Goal: Task Accomplishment & Management: Manage account settings

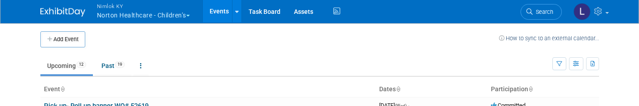
click at [114, 10] on button "Nimlok KY Norton Healthcare - Children’s" at bounding box center [148, 11] width 105 height 23
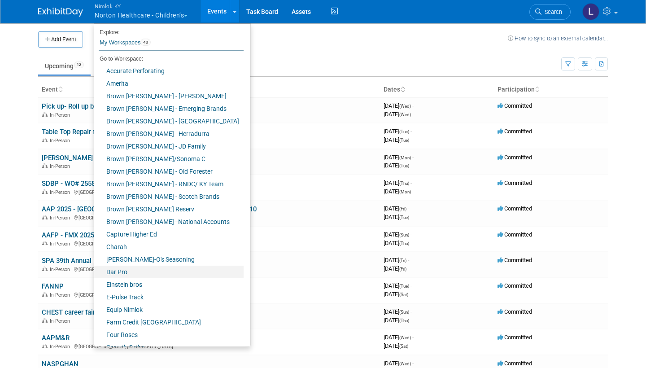
click at [130, 106] on link "Dar Pro" at bounding box center [168, 271] width 149 height 13
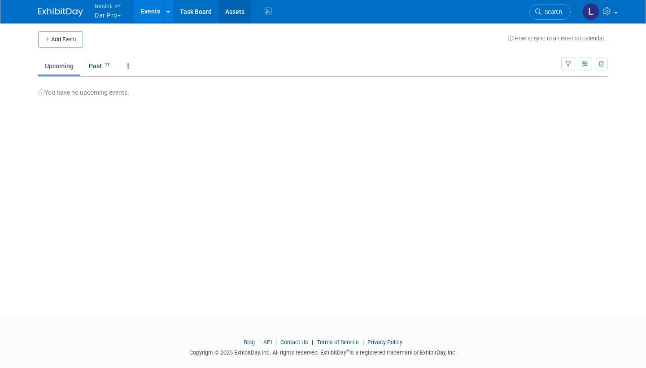
click at [236, 13] on link "Assets" at bounding box center [234, 11] width 33 height 22
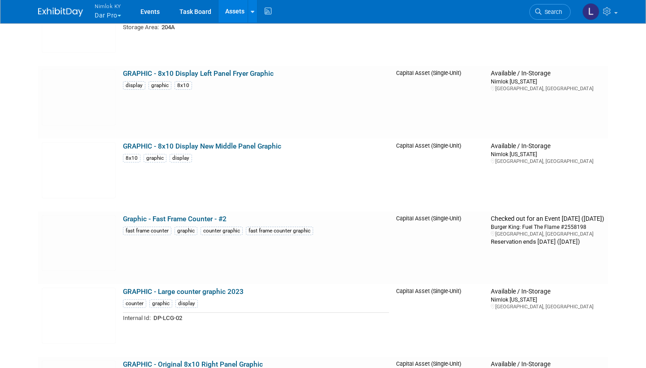
scroll to position [628, 0]
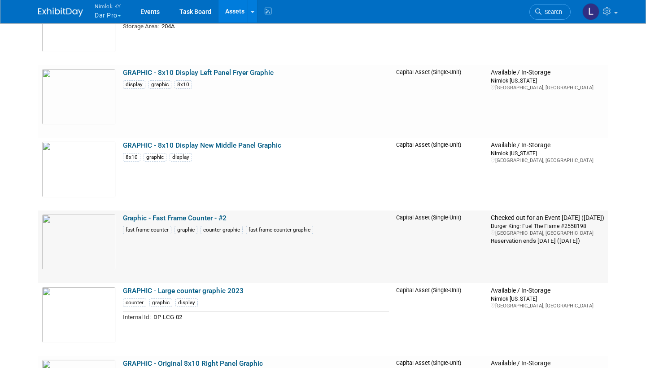
click at [173, 215] on link "Graphic - Fast Frame Counter - #2" at bounding box center [175, 218] width 104 height 8
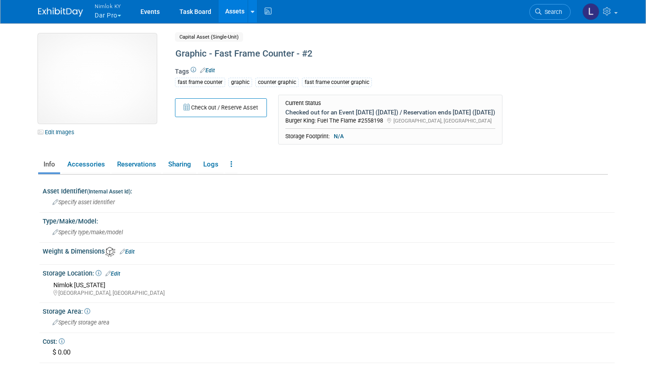
click at [112, 82] on img at bounding box center [97, 79] width 118 height 90
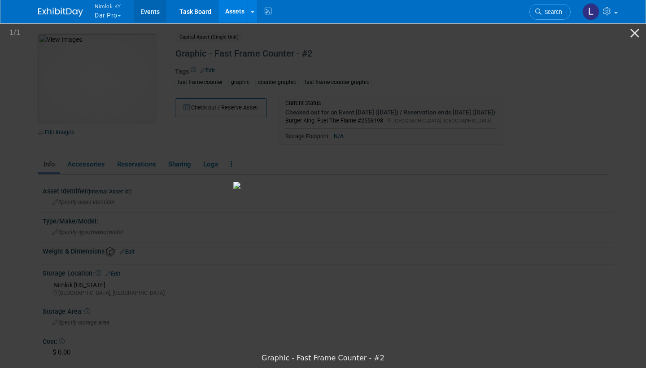
click at [147, 11] on link "Events" at bounding box center [150, 11] width 33 height 22
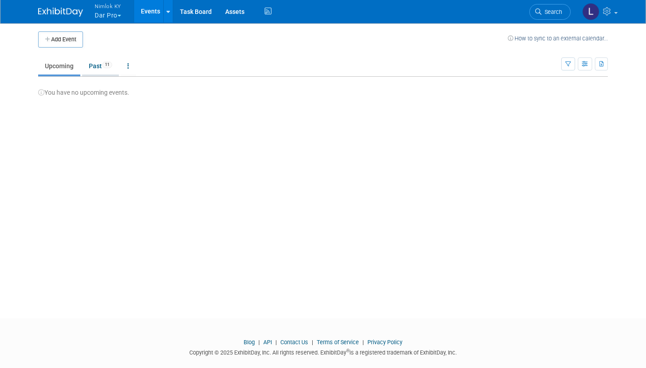
click at [99, 65] on link "Past 11" at bounding box center [100, 65] width 37 height 17
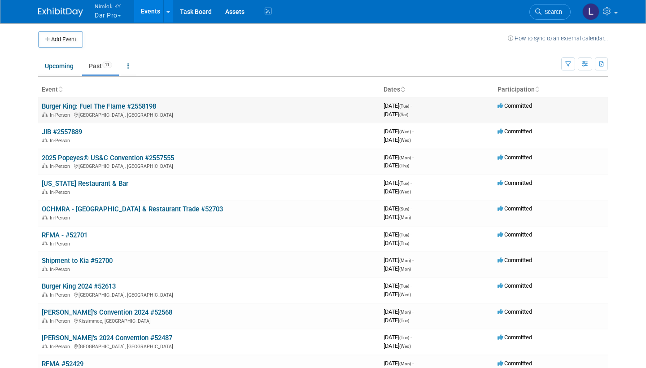
click at [114, 109] on link "Burger King: Fuel The Flame #2558198" at bounding box center [99, 106] width 114 height 8
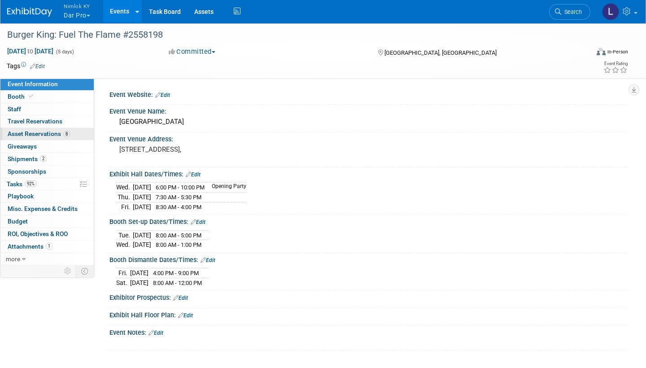
click at [53, 134] on span "Asset Reservations 8" at bounding box center [39, 133] width 62 height 7
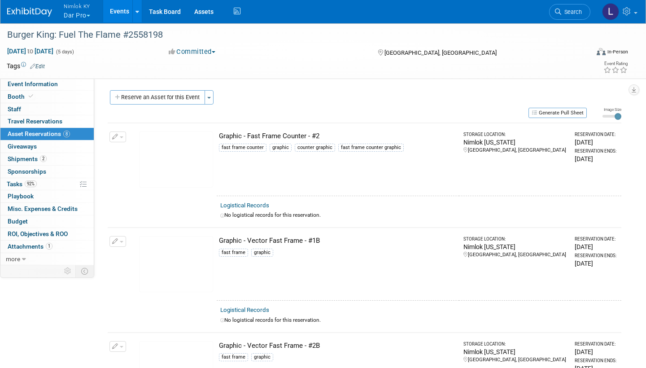
click at [255, 202] on link "Logistical Records" at bounding box center [244, 205] width 49 height 7
select select "8"
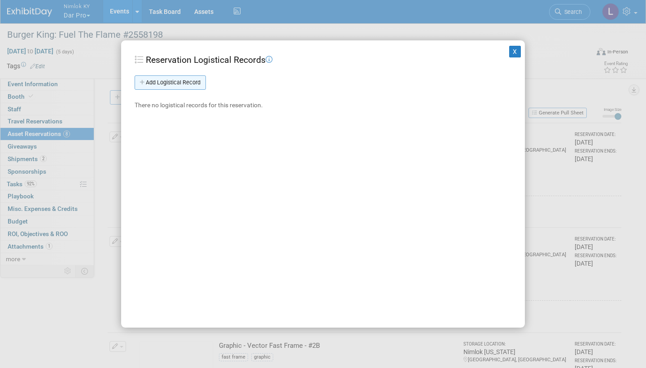
click at [185, 82] on link "Add Logistical Record" at bounding box center [170, 82] width 71 height 14
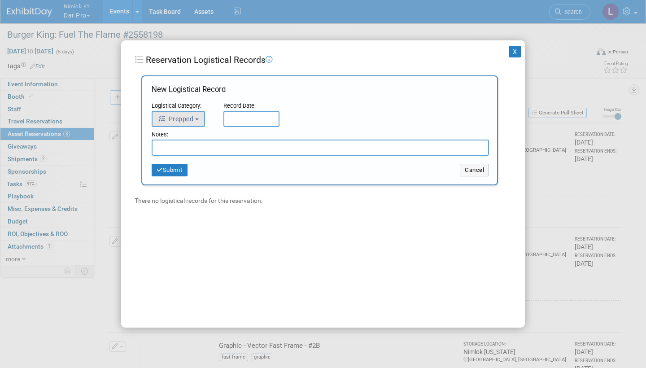
click at [195, 114] on button "Prepped" at bounding box center [178, 119] width 53 height 16
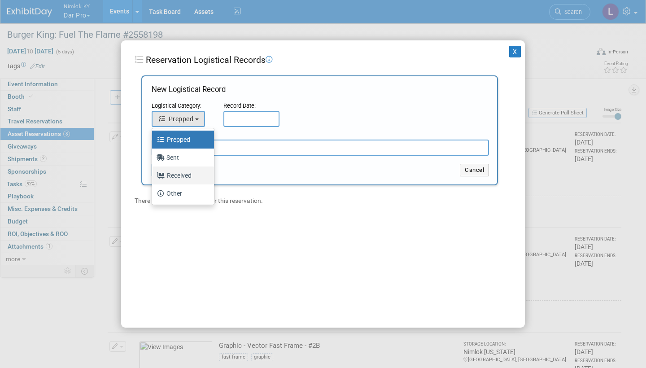
click at [188, 173] on label "Received" at bounding box center [181, 175] width 48 height 14
click at [153, 173] on input "Received" at bounding box center [151, 174] width 6 height 6
select select "3"
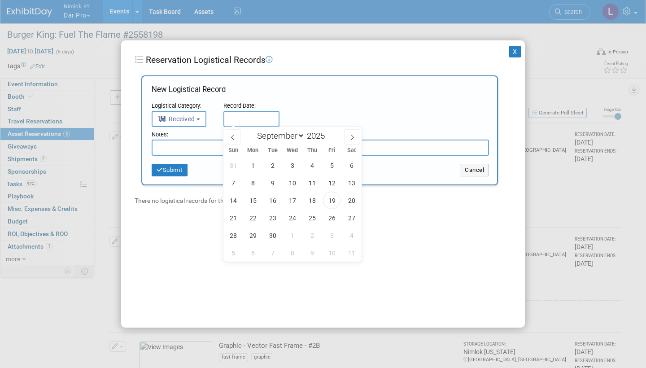
click at [243, 118] on input "text" at bounding box center [251, 119] width 56 height 16
click at [333, 197] on span "19" at bounding box center [331, 199] width 17 height 17
type input "[DATE]"
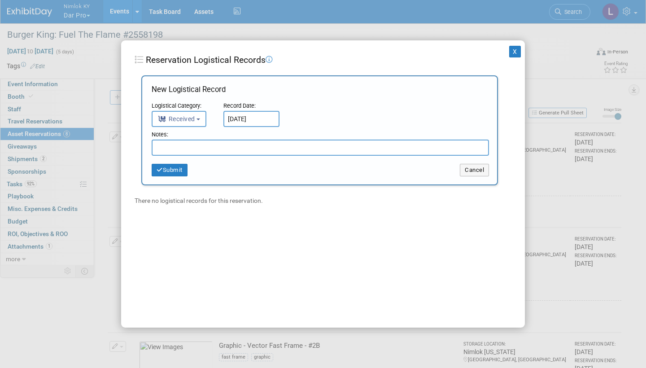
click at [213, 144] on input "text" at bounding box center [320, 147] width 337 height 16
drag, startPoint x: 233, startPoint y: 147, endPoint x: 133, endPoint y: 144, distance: 100.5
click at [133, 144] on div "X Reservation Logistical Records Add Logistical Record New Logistical Record Lo…" at bounding box center [323, 183] width 404 height 287
type input "Received in good condition"
click at [179, 170] on button "Submit" at bounding box center [170, 170] width 36 height 13
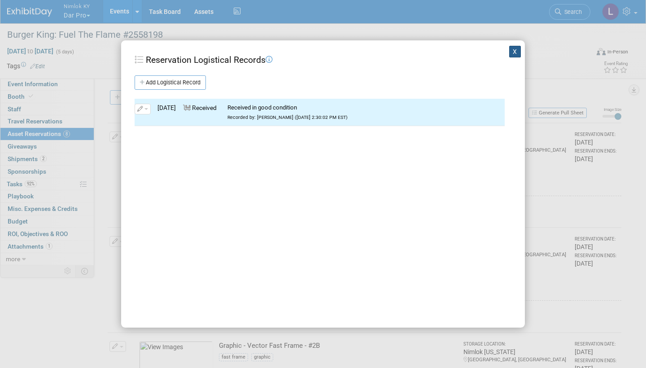
click at [515, 52] on button "X" at bounding box center [515, 52] width 12 height 12
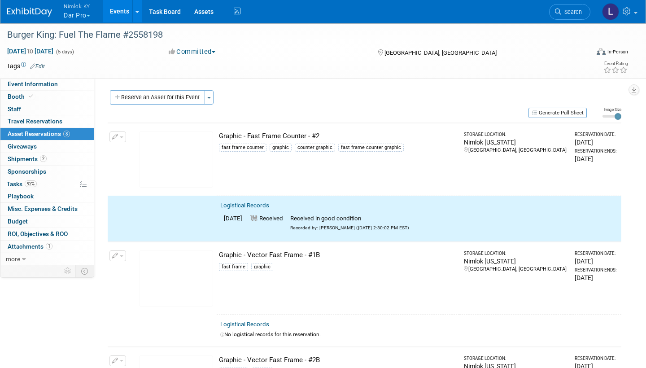
click at [120, 136] on span "button" at bounding box center [122, 137] width 4 height 2
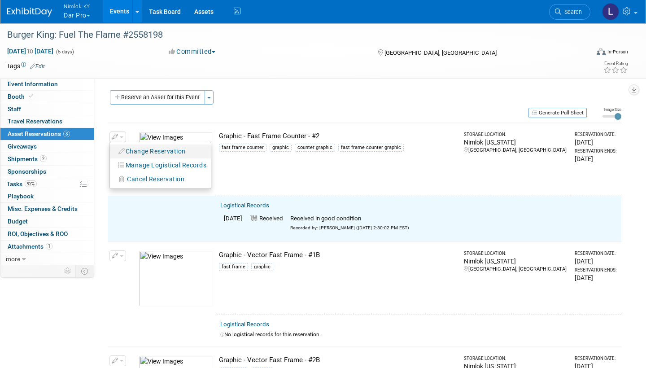
click at [139, 149] on button "Change Reservation" at bounding box center [152, 151] width 76 height 12
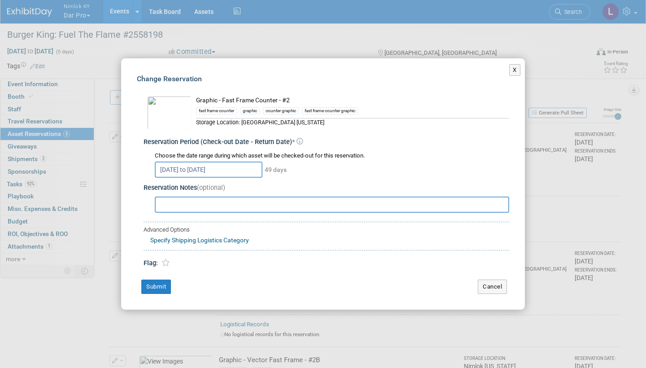
click at [217, 170] on input "[DATE] to [DATE]" at bounding box center [209, 169] width 108 height 16
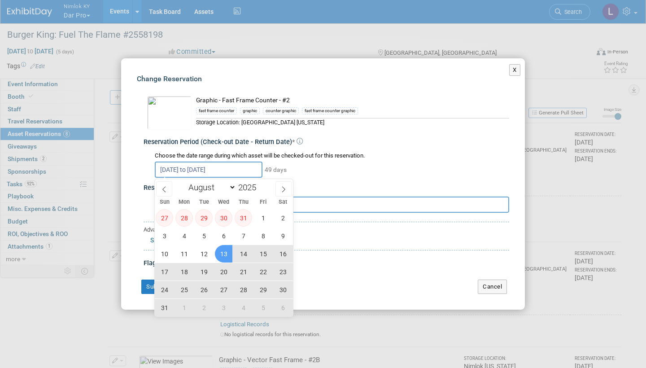
click at [225, 253] on span "13" at bounding box center [223, 253] width 17 height 17
type input "[DATE]"
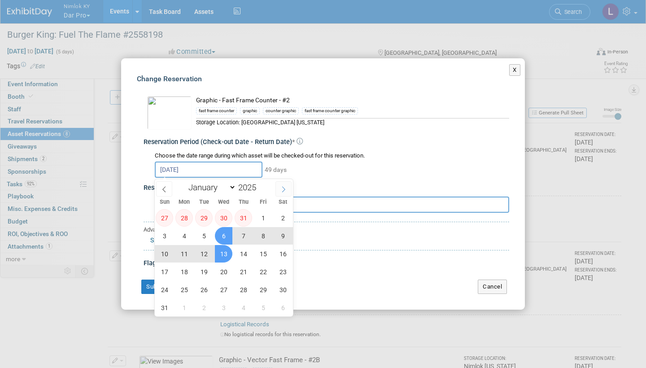
click at [284, 187] on icon at bounding box center [283, 189] width 6 height 6
select select "8"
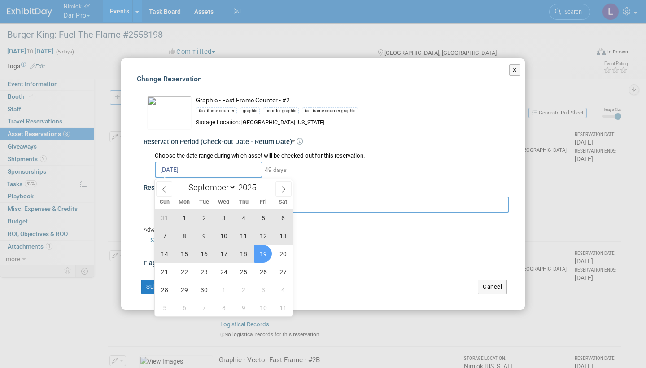
click at [265, 251] on span "19" at bounding box center [262, 253] width 17 height 17
type input "[DATE] to [DATE]"
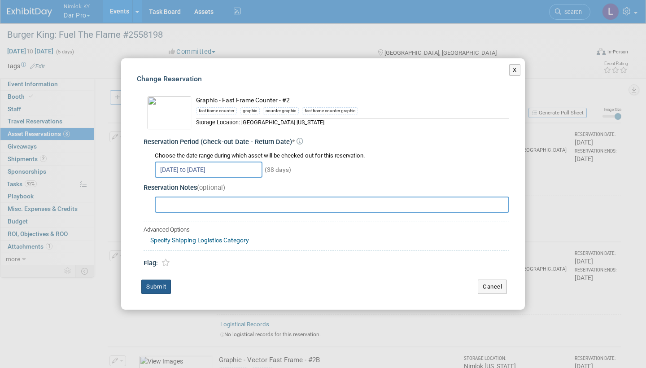
click at [158, 283] on button "Submit" at bounding box center [156, 286] width 30 height 14
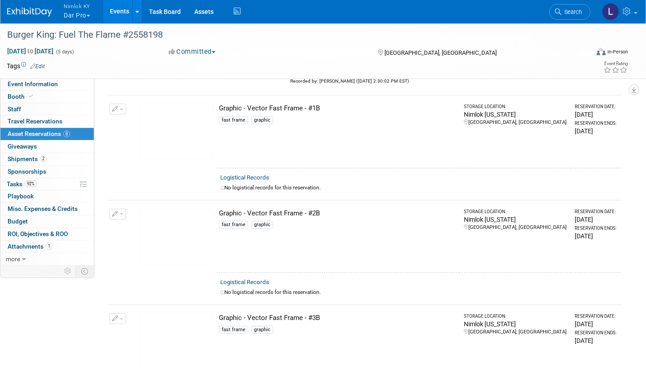
scroll to position [142, 0]
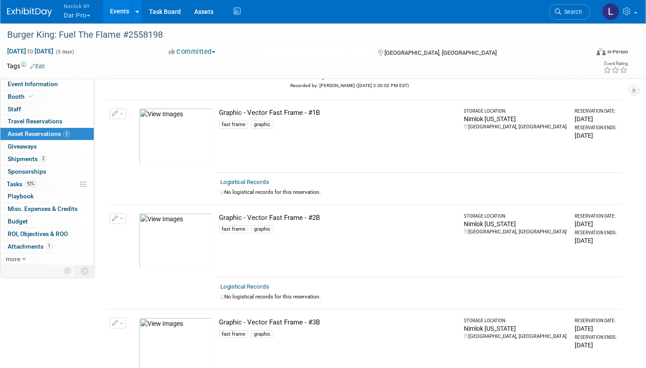
click at [252, 180] on link "Logistical Records" at bounding box center [244, 181] width 49 height 7
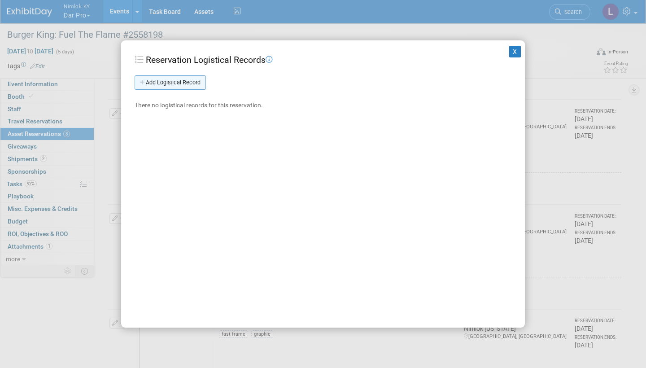
click at [198, 80] on link "Add Logistical Record" at bounding box center [170, 82] width 71 height 14
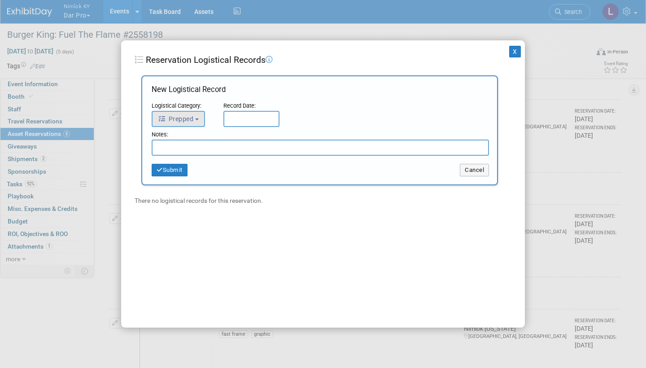
click at [198, 116] on button "Prepped" at bounding box center [178, 119] width 53 height 16
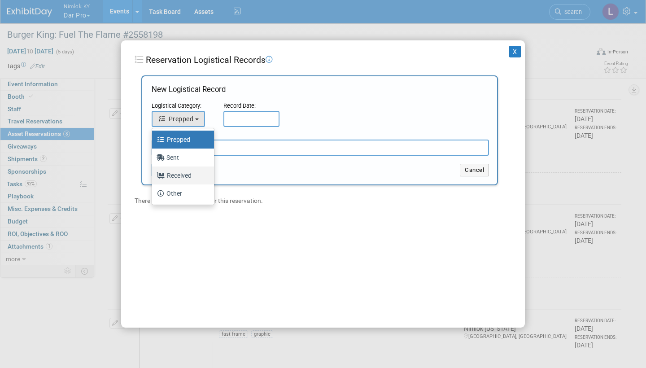
click at [183, 174] on label "Received" at bounding box center [181, 175] width 48 height 14
click at [153, 174] on input "Received" at bounding box center [151, 174] width 6 height 6
select select "3"
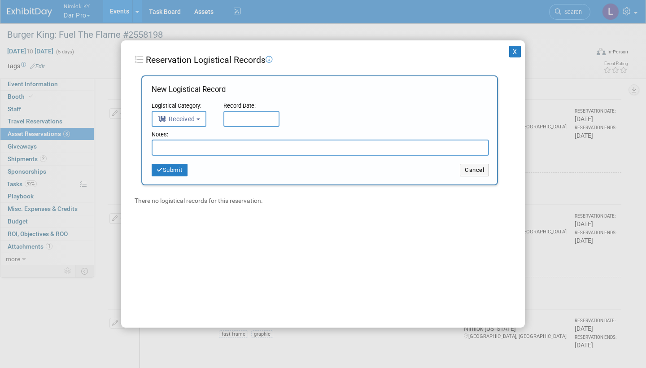
click at [243, 117] on input "text" at bounding box center [251, 119] width 56 height 16
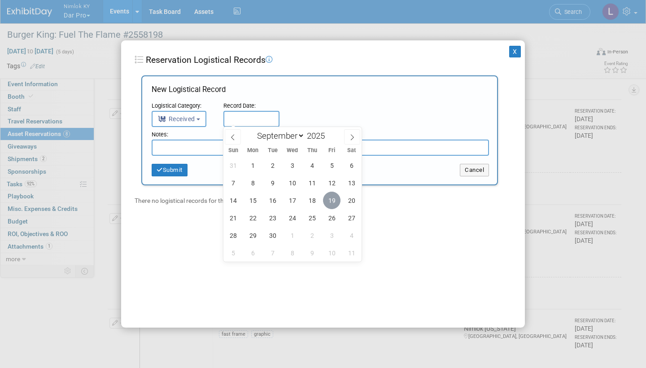
click at [329, 200] on span "19" at bounding box center [331, 199] width 17 height 17
type input "[DATE]"
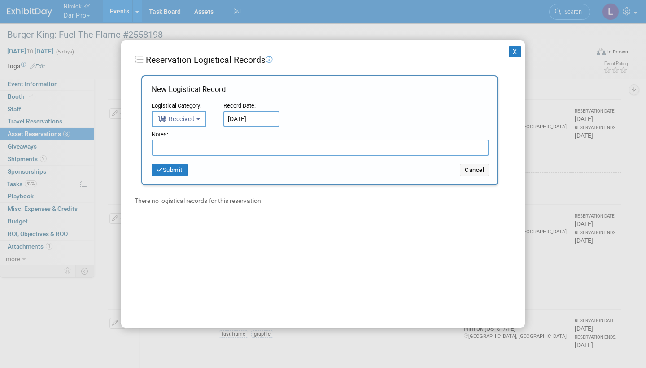
click at [186, 148] on input "text" at bounding box center [320, 147] width 337 height 16
type input "o"
type input "One side of lights not wanting to stay on"
click at [177, 167] on button "Submit" at bounding box center [170, 170] width 36 height 13
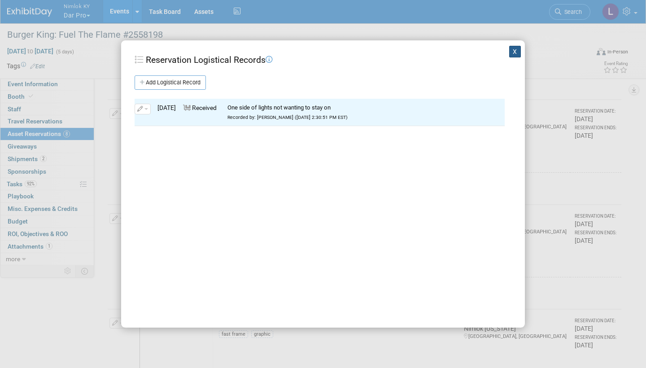
click at [513, 52] on button "X" at bounding box center [515, 52] width 12 height 12
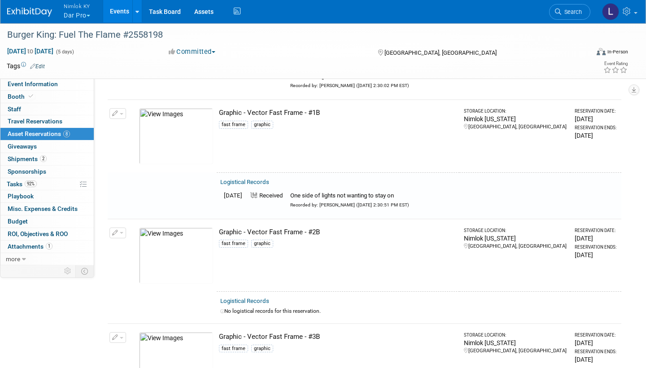
click at [122, 113] on span "button" at bounding box center [122, 114] width 4 height 2
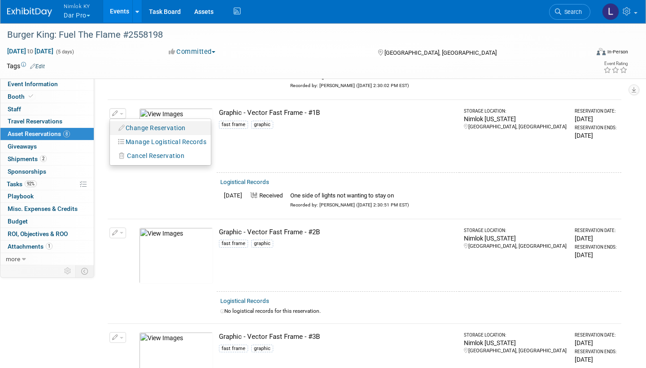
click at [160, 125] on button "Change Reservation" at bounding box center [152, 128] width 76 height 12
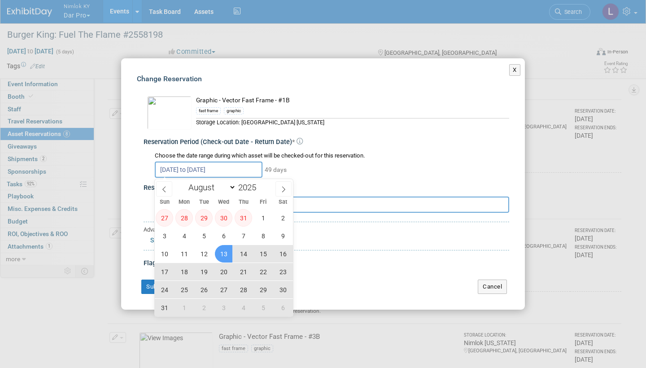
click at [250, 169] on input "[DATE] to [DATE]" at bounding box center [209, 169] width 108 height 16
click at [224, 252] on span "13" at bounding box center [223, 253] width 17 height 17
type input "[DATE]"
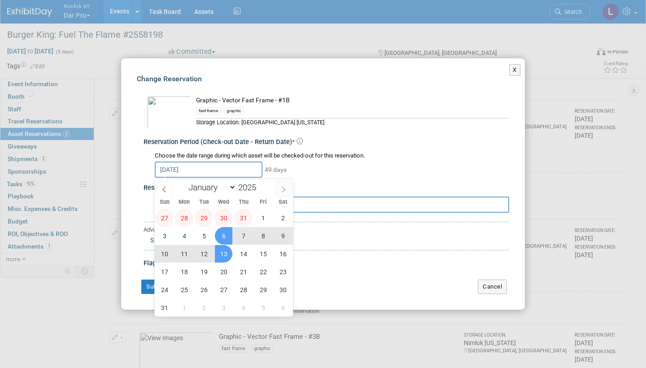
click at [283, 187] on icon at bounding box center [283, 189] width 6 height 6
select select "8"
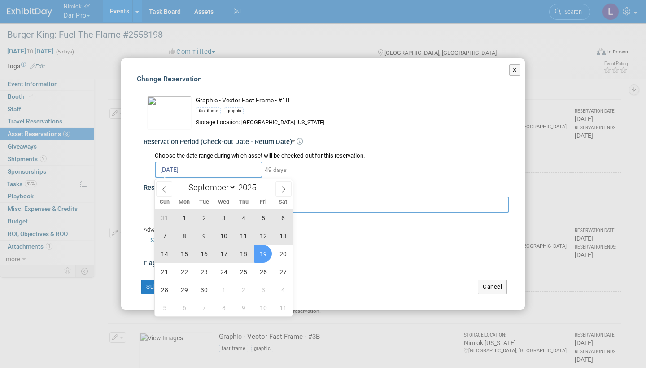
click at [266, 252] on span "19" at bounding box center [262, 253] width 17 height 17
type input "[DATE] to [DATE]"
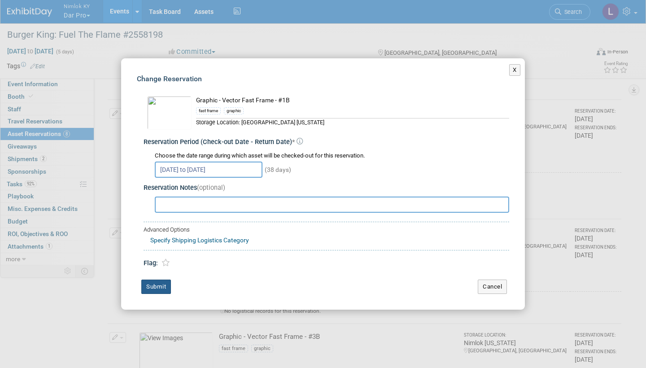
click at [164, 282] on button "Submit" at bounding box center [156, 286] width 30 height 14
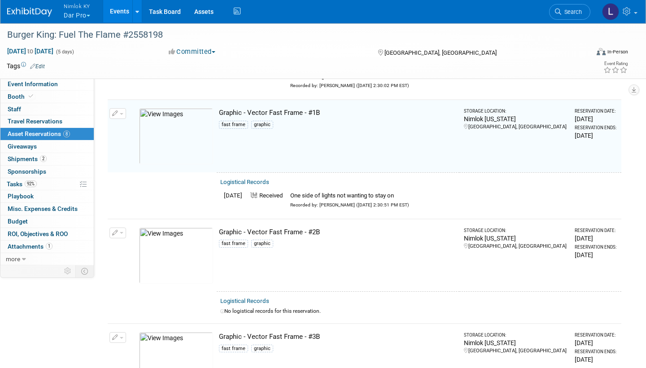
click at [159, 283] on td "10047877-10724089-4d0240c7-b8bd-43fc-8e3f-c5d09f0e0d8d.jpg" at bounding box center [175, 255] width 81 height 73
click at [252, 297] on link "Logistical Records" at bounding box center [244, 300] width 49 height 7
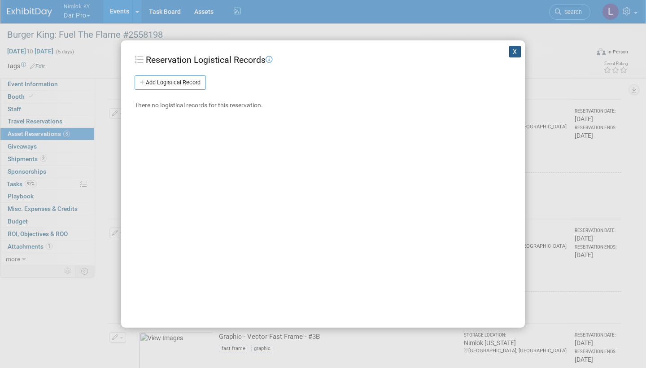
click at [514, 50] on button "X" at bounding box center [515, 52] width 12 height 12
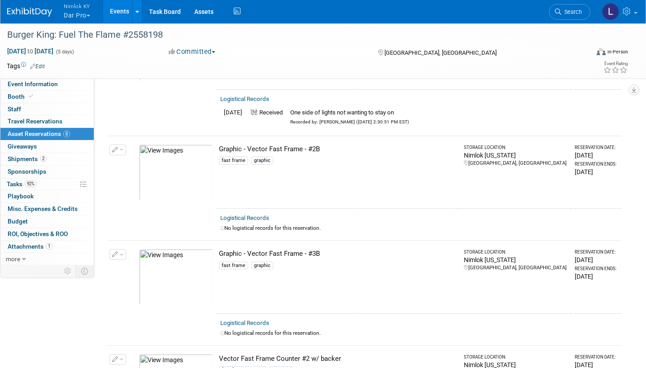
scroll to position [227, 0]
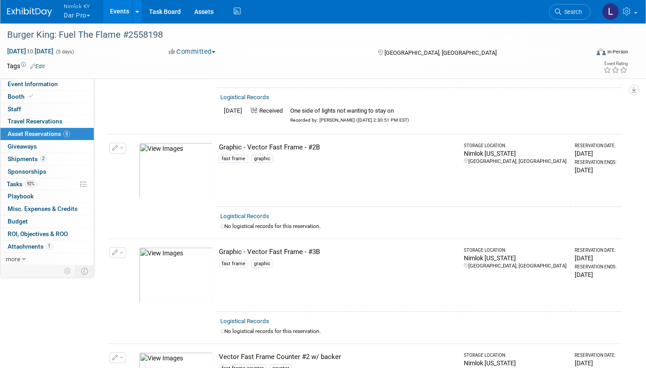
click at [260, 213] on link "Logistical Records" at bounding box center [244, 216] width 49 height 7
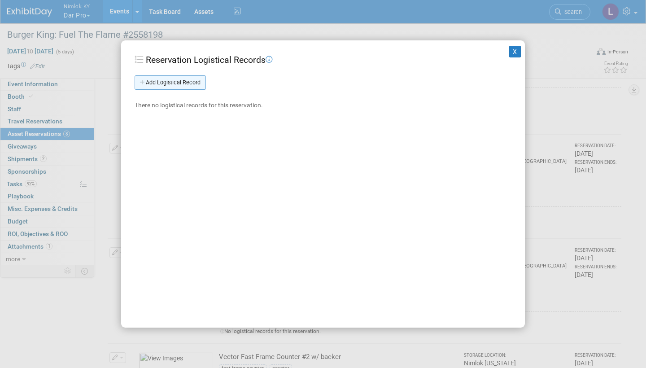
click at [187, 79] on link "Add Logistical Record" at bounding box center [170, 82] width 71 height 14
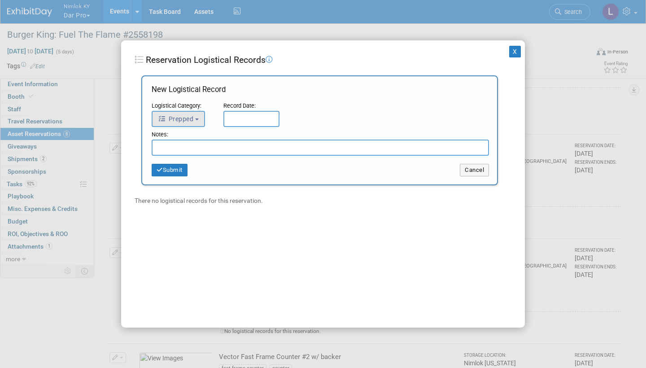
click at [193, 117] on span "Prepped" at bounding box center [175, 118] width 35 height 7
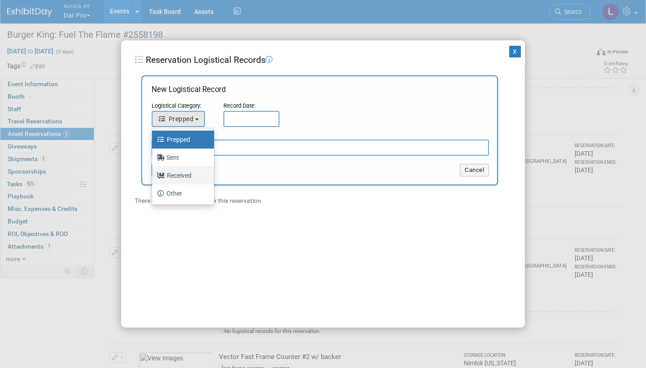
click at [184, 170] on label "Received" at bounding box center [181, 175] width 48 height 14
click at [153, 171] on input "Received" at bounding box center [151, 174] width 6 height 6
select select "3"
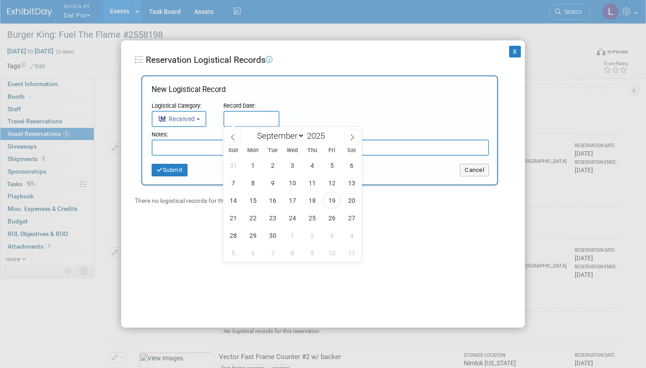
click at [262, 118] on input "text" at bounding box center [251, 119] width 56 height 16
click at [331, 201] on span "19" at bounding box center [331, 199] width 17 height 17
type input "[DATE]"
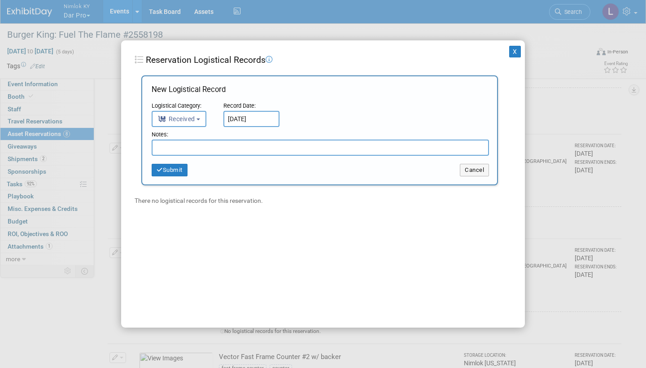
click at [217, 148] on input "text" at bounding box center [320, 147] width 337 height 16
paste input "Received in good condition"
type input "Received in good condition"
click at [180, 165] on button "Submit" at bounding box center [170, 170] width 36 height 13
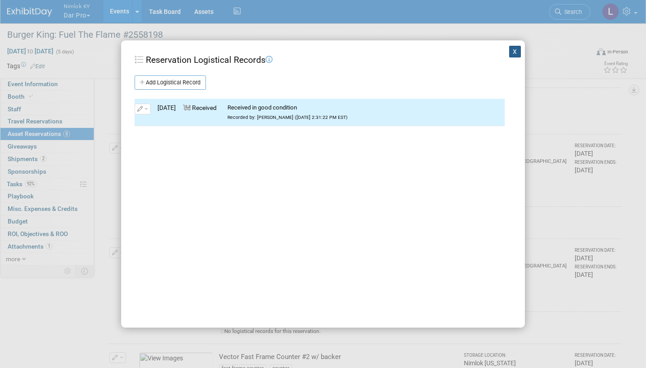
click at [518, 50] on button "X" at bounding box center [515, 52] width 12 height 12
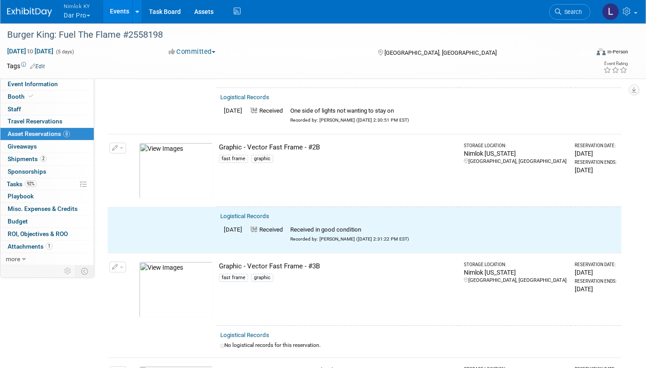
click at [122, 146] on button "button" at bounding box center [117, 148] width 17 height 11
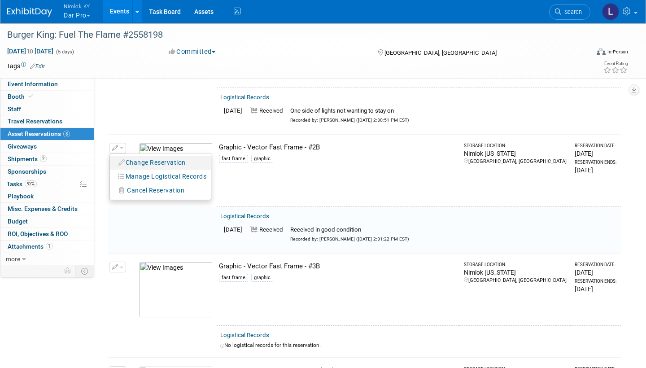
click at [138, 157] on button "Change Reservation" at bounding box center [152, 163] width 76 height 12
select select "7"
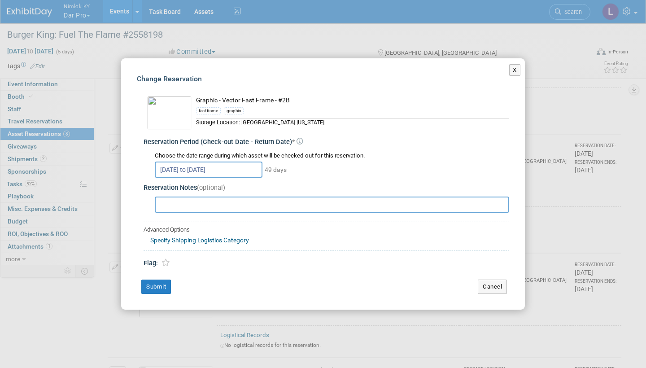
click at [249, 169] on input "[DATE] to [DATE]" at bounding box center [209, 169] width 108 height 16
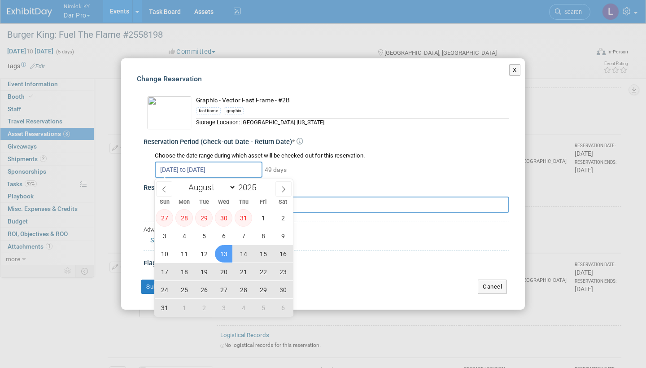
click at [224, 253] on span "13" at bounding box center [223, 253] width 17 height 17
type input "[DATE]"
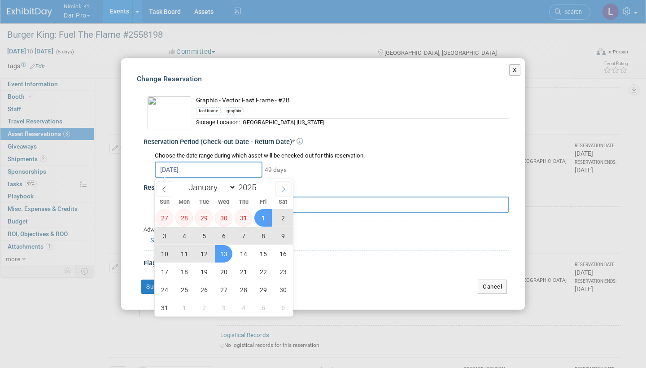
click at [285, 187] on icon at bounding box center [283, 189] width 6 height 6
select select "8"
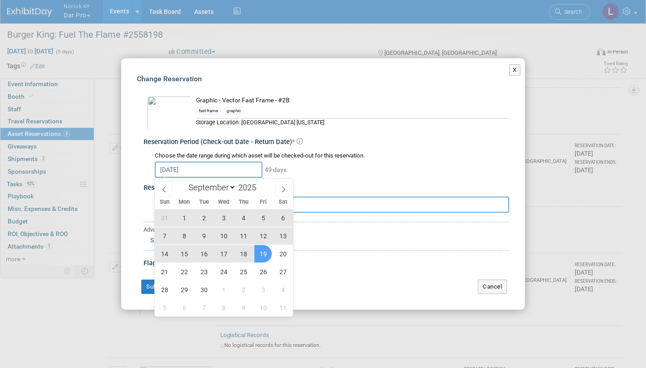
click at [266, 255] on span "19" at bounding box center [262, 253] width 17 height 17
type input "[DATE] to [DATE]"
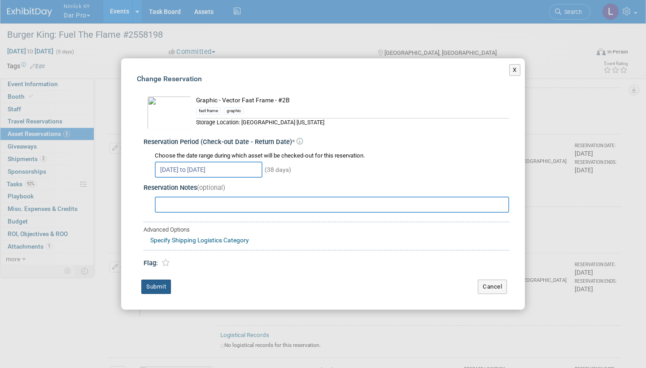
click at [159, 282] on button "Submit" at bounding box center [156, 286] width 30 height 14
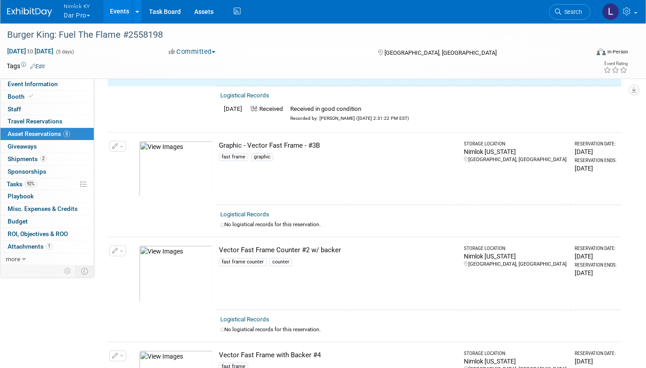
scroll to position [351, 0]
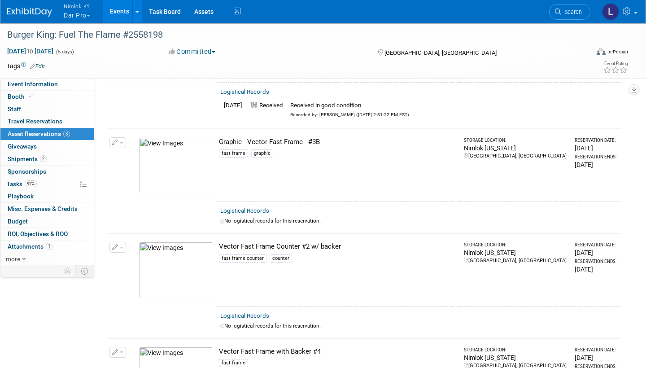
click at [256, 207] on link "Logistical Records" at bounding box center [244, 210] width 49 height 7
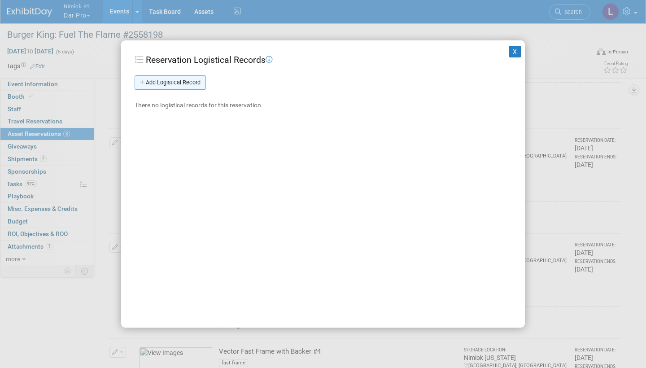
click at [178, 82] on link "Add Logistical Record" at bounding box center [170, 82] width 71 height 14
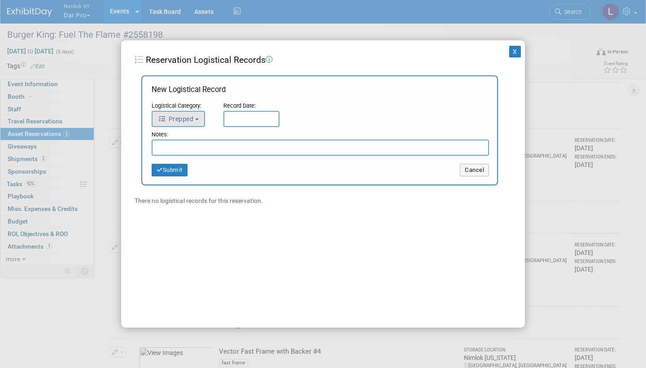
click at [199, 119] on b "button" at bounding box center [197, 119] width 4 height 2
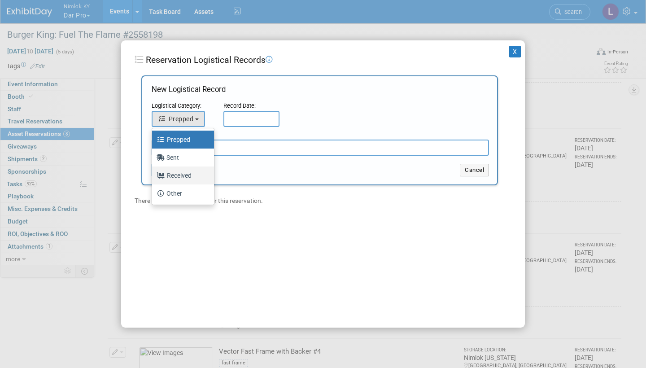
click at [182, 174] on label "Received" at bounding box center [181, 175] width 48 height 14
click at [153, 174] on input "Received" at bounding box center [151, 174] width 6 height 6
select select "3"
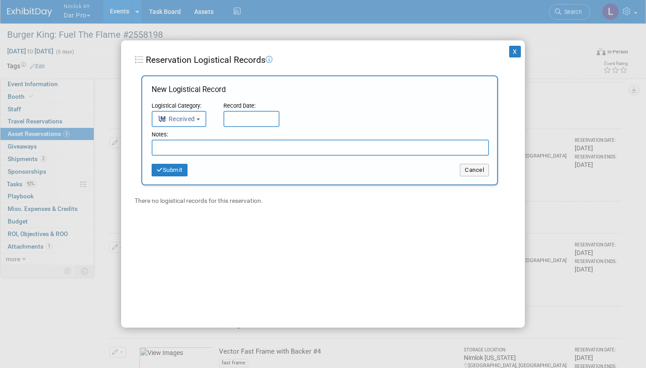
click at [257, 119] on input "text" at bounding box center [251, 119] width 56 height 16
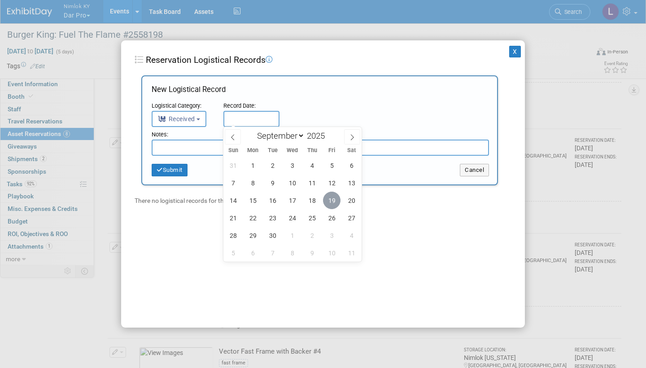
click at [334, 202] on span "19" at bounding box center [331, 199] width 17 height 17
type input "[DATE]"
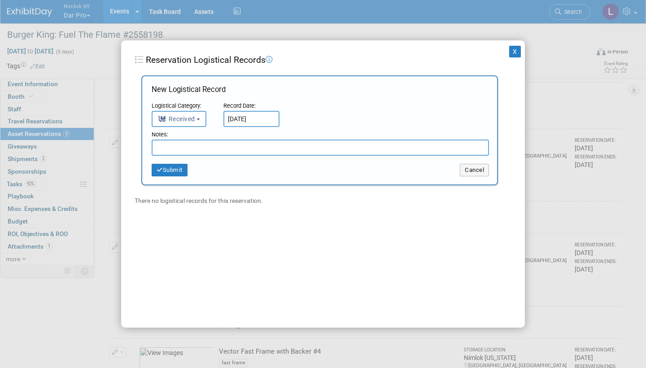
click at [193, 150] on input "text" at bounding box center [320, 147] width 337 height 16
paste input "Received in good condition"
type input "Received in good condition"
click at [178, 169] on button "Submit" at bounding box center [170, 170] width 36 height 13
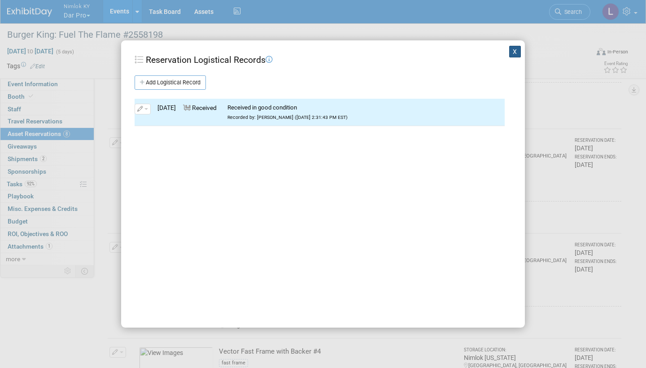
click at [514, 51] on button "X" at bounding box center [515, 52] width 12 height 12
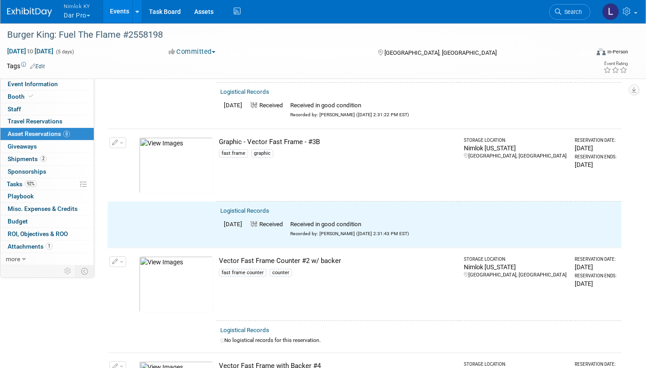
click at [120, 137] on button "button" at bounding box center [117, 142] width 17 height 11
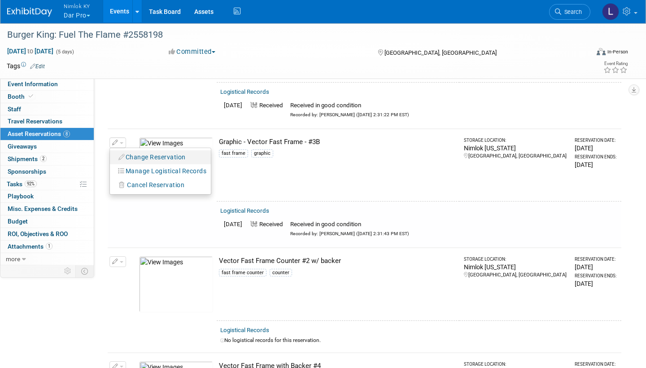
click at [148, 151] on button "Change Reservation" at bounding box center [152, 157] width 76 height 12
select select "7"
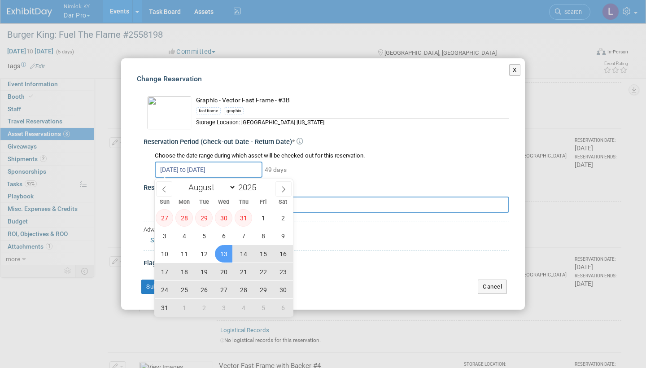
click at [252, 171] on input "[DATE] to [DATE]" at bounding box center [209, 169] width 108 height 16
click at [224, 249] on span "13" at bounding box center [223, 253] width 17 height 17
type input "[DATE]"
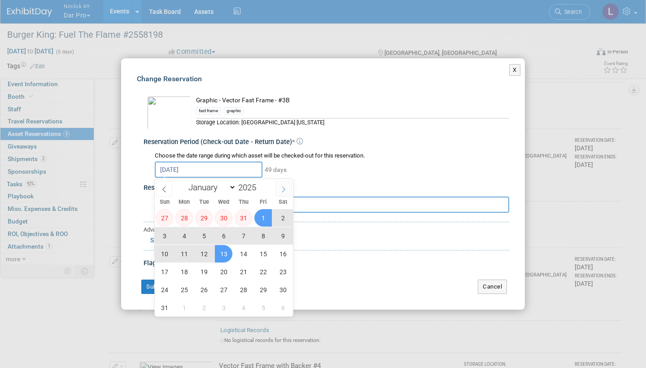
click at [287, 186] on span at bounding box center [283, 188] width 16 height 15
select select "8"
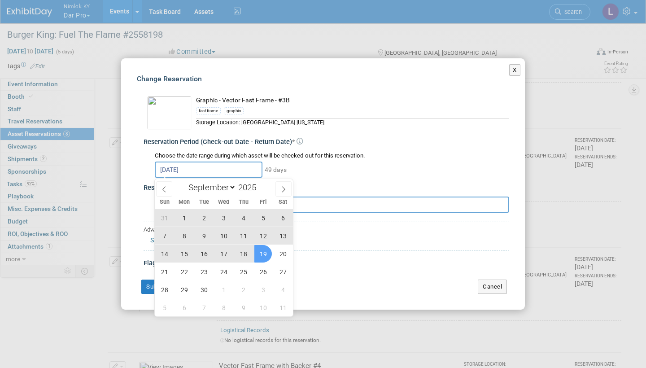
click at [265, 251] on span "19" at bounding box center [262, 253] width 17 height 17
type input "[DATE] to [DATE]"
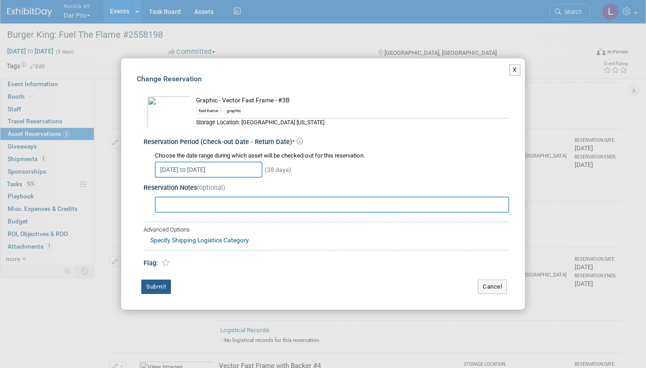
click at [162, 286] on button "Submit" at bounding box center [156, 286] width 30 height 14
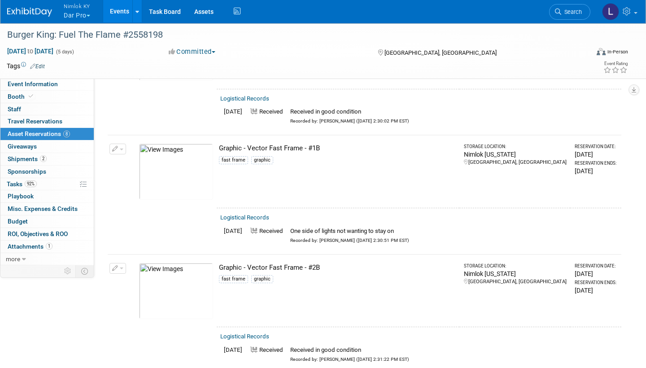
scroll to position [106, 0]
click at [255, 214] on link "Logistical Records" at bounding box center [244, 217] width 49 height 7
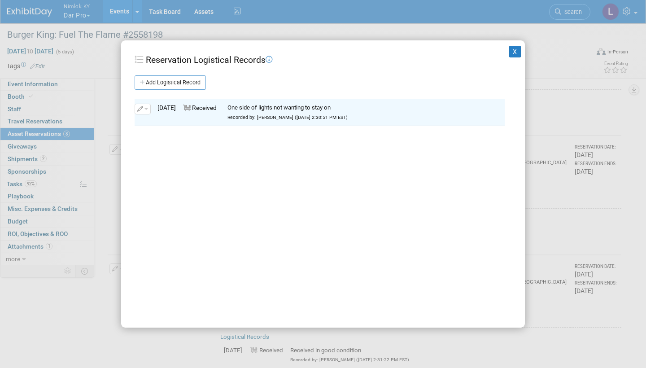
click at [146, 108] on span "button" at bounding box center [146, 109] width 4 height 2
click at [163, 136] on span "Delete" at bounding box center [161, 137] width 18 height 7
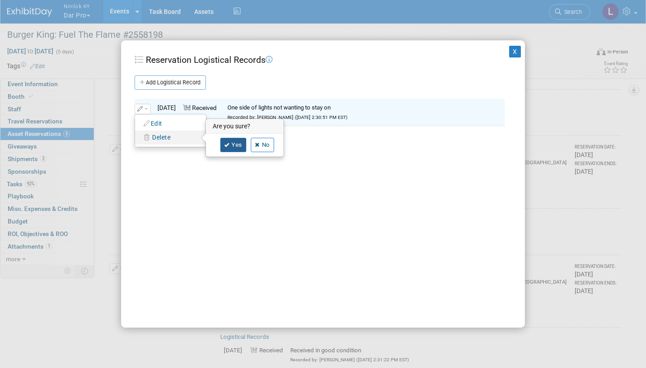
click at [234, 142] on link "Yes" at bounding box center [233, 145] width 26 height 14
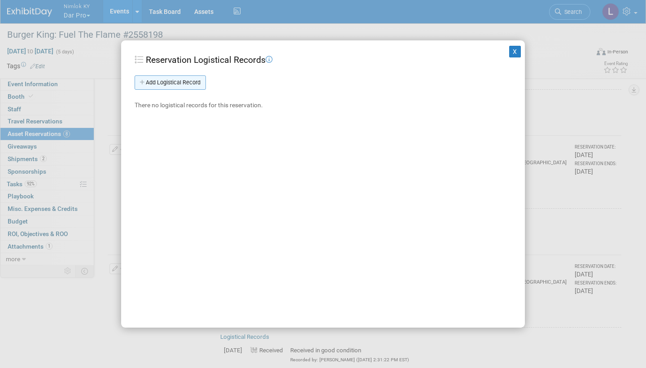
click at [191, 78] on link "Add Logistical Record" at bounding box center [170, 82] width 71 height 14
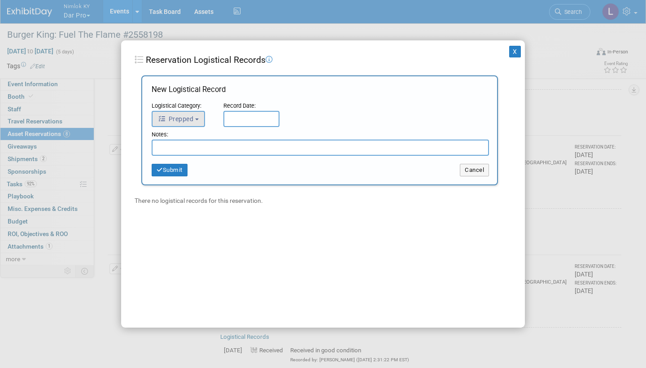
click at [198, 118] on b "button" at bounding box center [197, 119] width 4 height 2
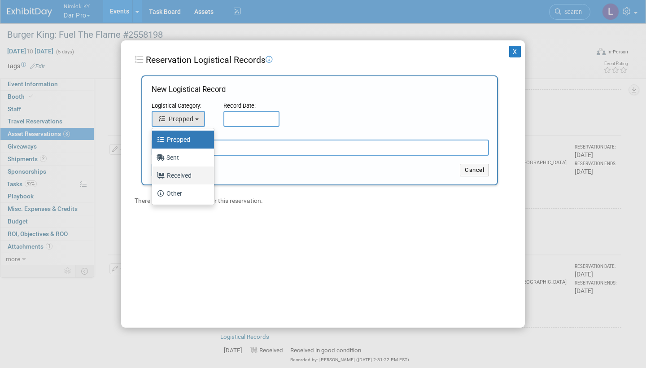
click at [184, 176] on label "Received" at bounding box center [181, 175] width 48 height 14
click at [153, 176] on input "Received" at bounding box center [151, 174] width 6 height 6
select select "3"
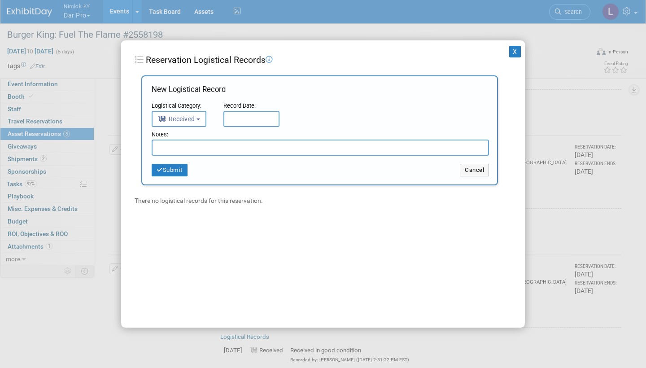
click at [235, 117] on input "text" at bounding box center [251, 119] width 56 height 16
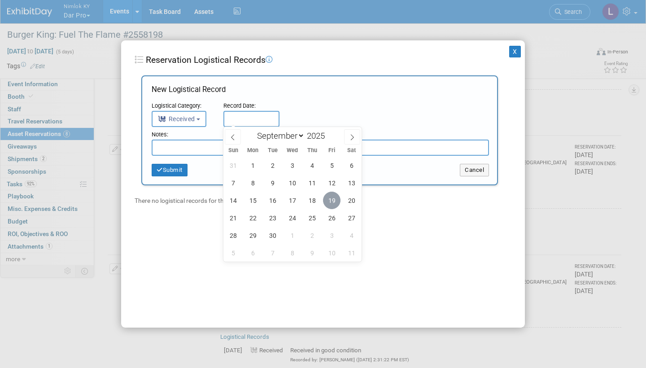
click at [328, 198] on span "19" at bounding box center [331, 199] width 17 height 17
type input "[DATE]"
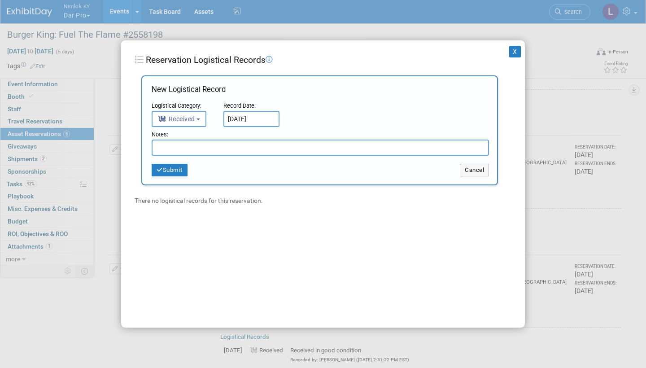
click at [200, 148] on input "text" at bounding box center [320, 147] width 337 height 16
paste input "Received in good condition"
type input "Received in good condition"
click at [178, 169] on button "Submit" at bounding box center [170, 170] width 36 height 13
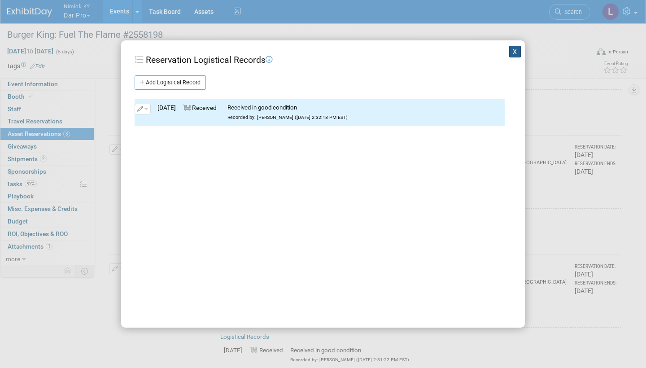
click at [516, 51] on button "X" at bounding box center [515, 52] width 12 height 12
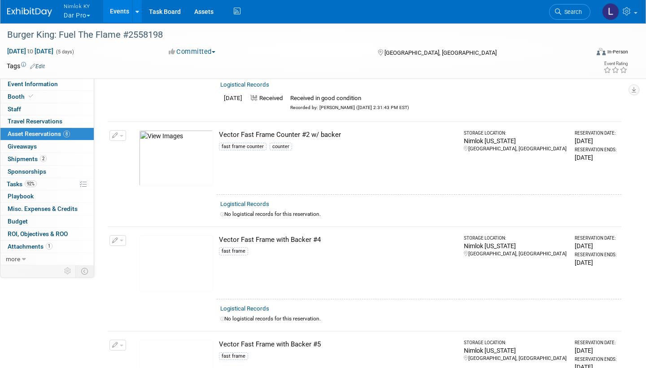
scroll to position [478, 0]
click at [248, 199] on link "Logistical Records" at bounding box center [244, 202] width 49 height 7
select select "8"
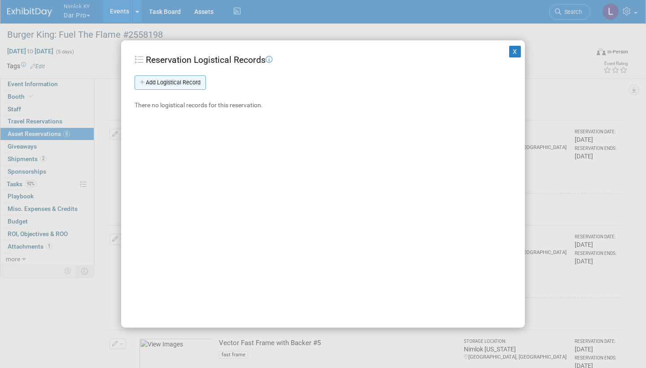
click at [196, 78] on link "Add Logistical Record" at bounding box center [170, 82] width 71 height 14
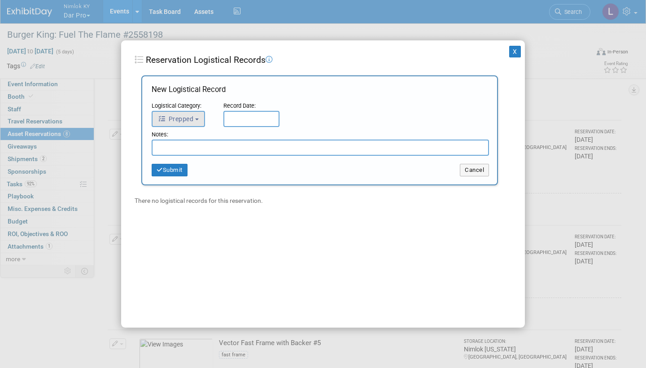
click at [200, 117] on button "Prepped" at bounding box center [178, 119] width 53 height 16
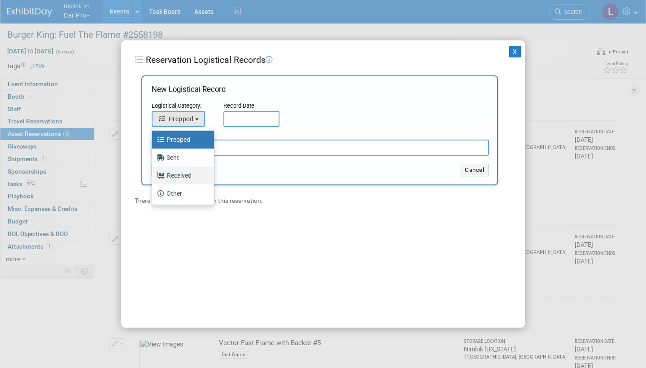
click at [188, 174] on label "Received" at bounding box center [181, 175] width 48 height 14
click at [153, 174] on input "Received" at bounding box center [151, 174] width 6 height 6
select select "3"
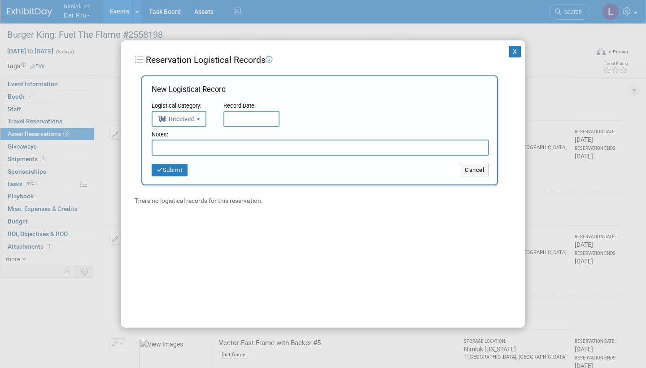
click at [247, 114] on input "text" at bounding box center [251, 119] width 56 height 16
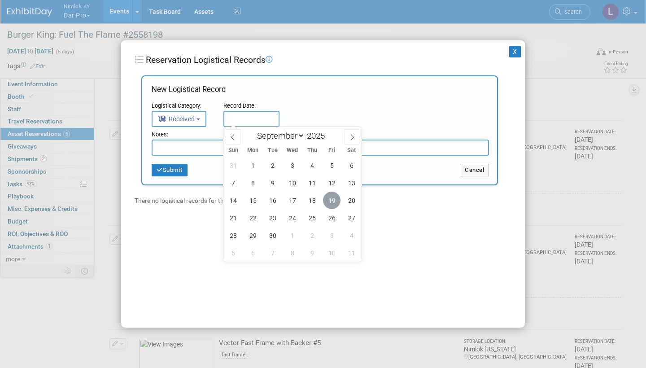
click at [332, 197] on span "19" at bounding box center [331, 199] width 17 height 17
type input "[DATE]"
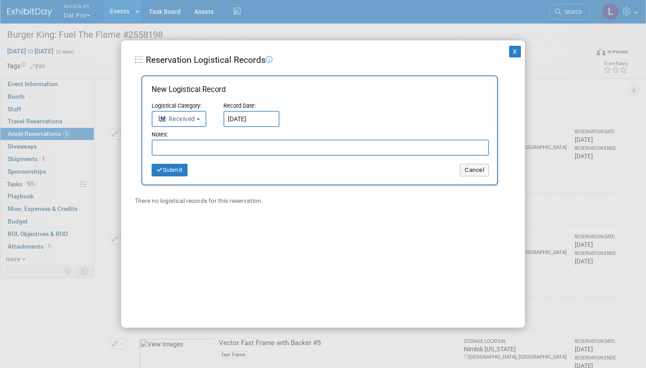
click at [198, 150] on input "text" at bounding box center [320, 147] width 337 height 16
type input "Counter top ripped of of frame, screws missing"
click at [175, 169] on button "Submit" at bounding box center [170, 170] width 36 height 13
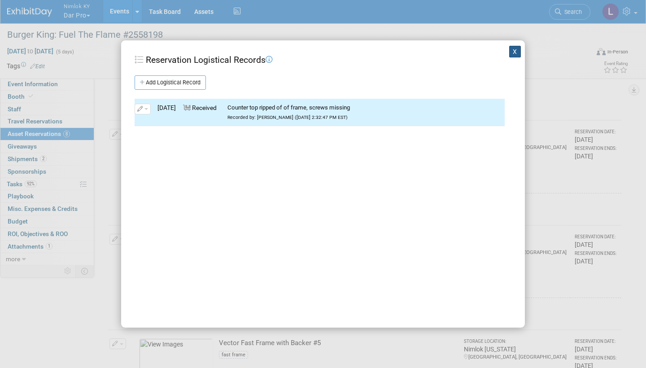
click at [514, 51] on button "X" at bounding box center [515, 52] width 12 height 12
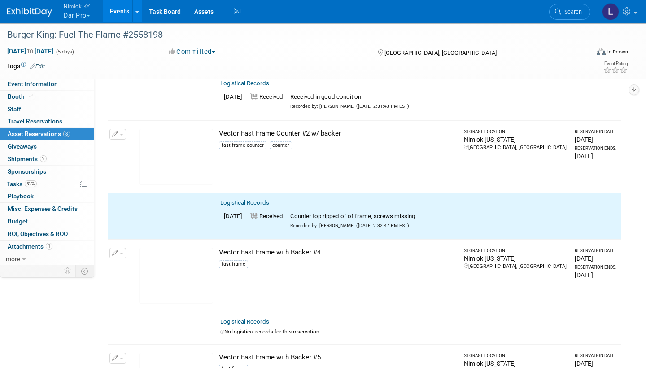
click at [120, 134] on span "button" at bounding box center [122, 135] width 4 height 2
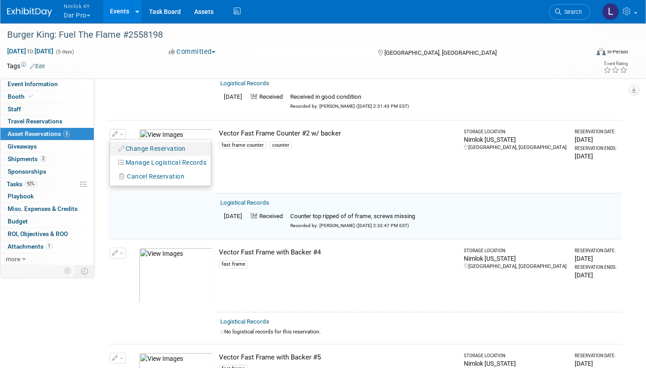
click at [139, 144] on button "Change Reservation" at bounding box center [152, 149] width 76 height 12
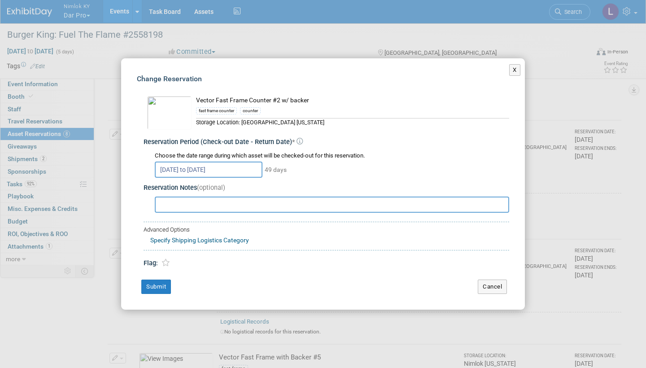
click at [252, 170] on input "[DATE] to [DATE]" at bounding box center [209, 169] width 108 height 16
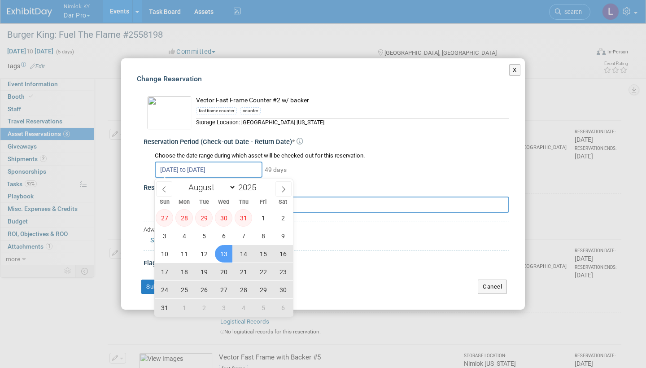
click at [225, 251] on span "13" at bounding box center [223, 253] width 17 height 17
type input "[DATE]"
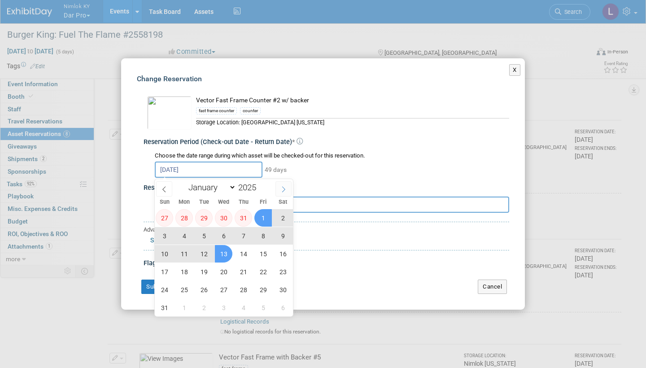
click at [284, 187] on icon at bounding box center [283, 189] width 6 height 6
select select "8"
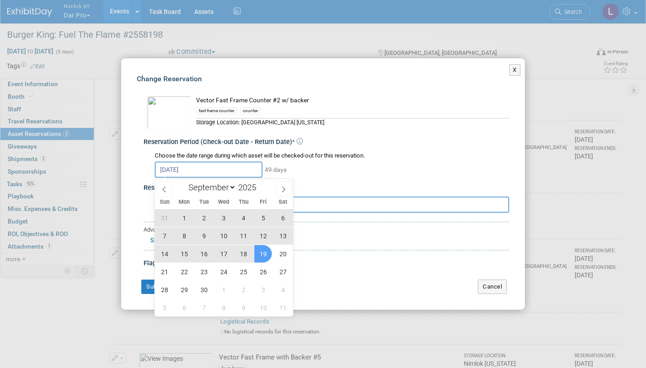
click at [260, 252] on span "19" at bounding box center [262, 253] width 17 height 17
type input "[DATE] to [DATE]"
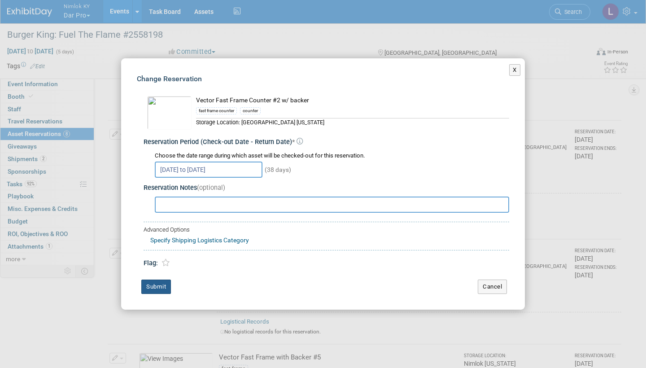
click at [165, 281] on button "Submit" at bounding box center [156, 286] width 30 height 14
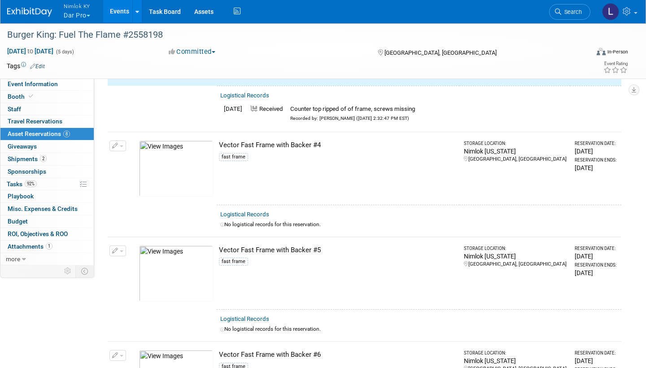
scroll to position [587, 0]
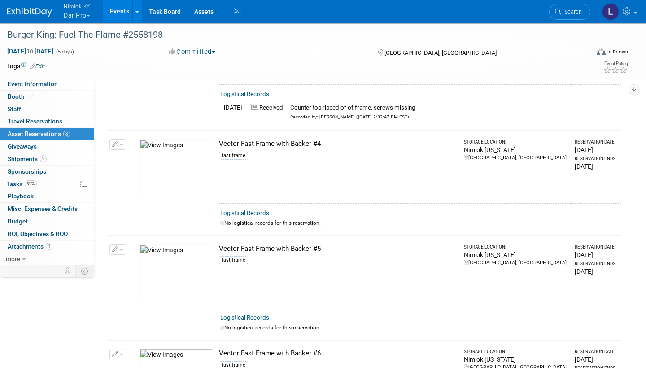
click at [254, 209] on link "Logistical Records" at bounding box center [244, 212] width 49 height 7
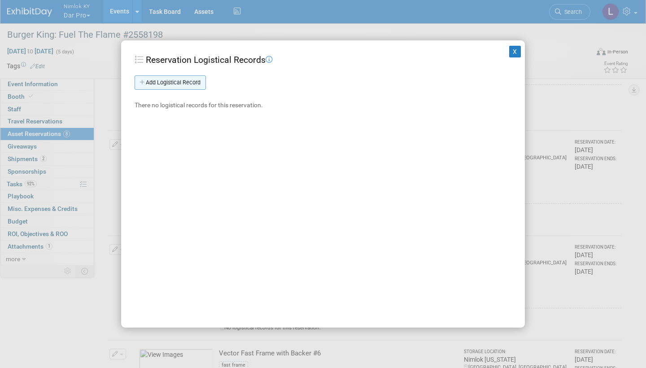
click at [193, 79] on link "Add Logistical Record" at bounding box center [170, 82] width 71 height 14
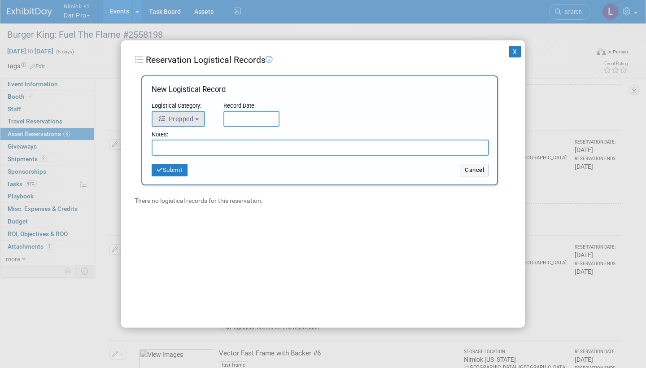
click at [201, 112] on button "Prepped" at bounding box center [178, 119] width 53 height 16
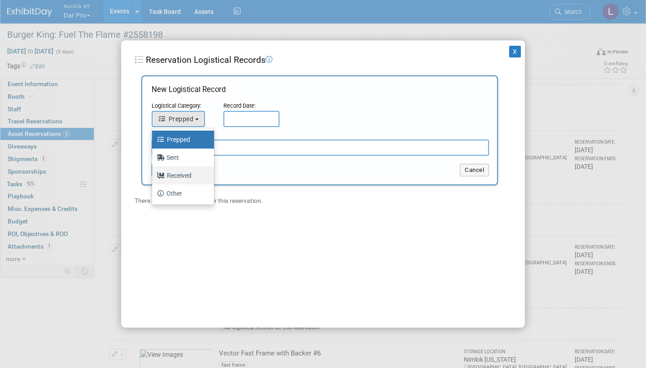
click at [185, 175] on label "Received" at bounding box center [181, 175] width 48 height 14
click at [153, 175] on input "Received" at bounding box center [151, 174] width 6 height 6
select select "3"
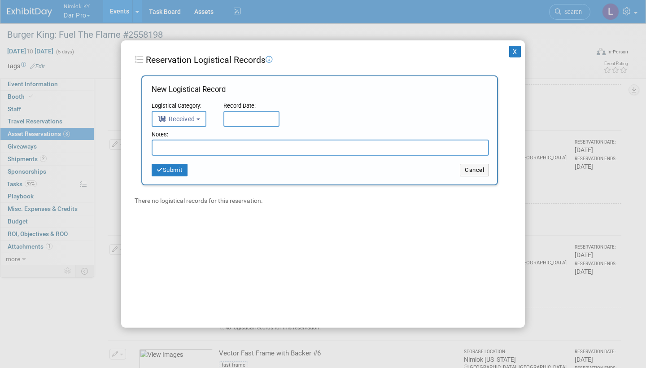
click at [263, 115] on input "text" at bounding box center [251, 119] width 56 height 16
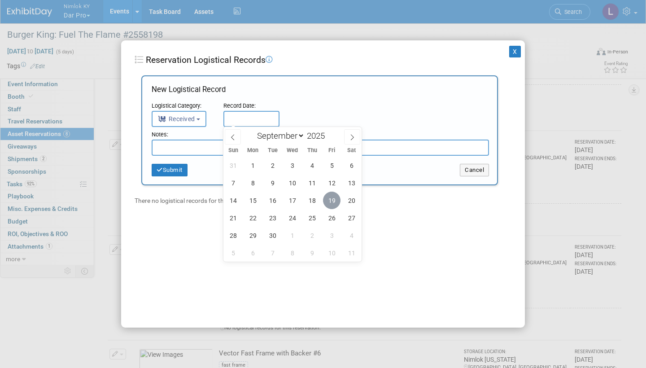
click at [333, 199] on span "19" at bounding box center [331, 199] width 17 height 17
type input "[DATE]"
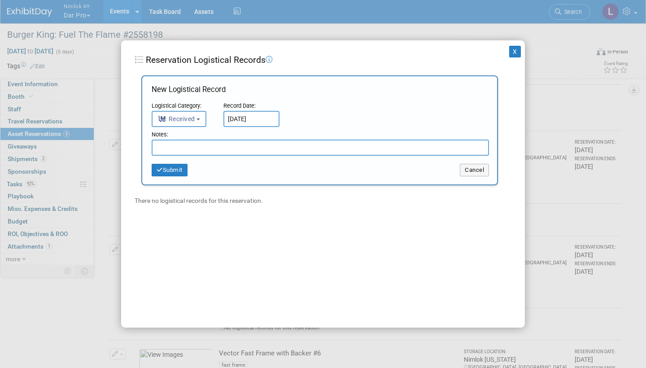
click at [182, 144] on input "text" at bounding box center [320, 147] width 337 height 16
type input "One side of lights not wanting to stay on"
click at [185, 168] on button "Submit" at bounding box center [170, 170] width 36 height 13
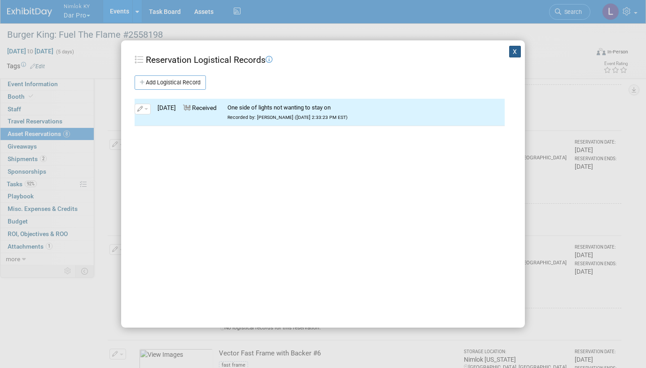
click at [518, 52] on button "X" at bounding box center [515, 52] width 12 height 12
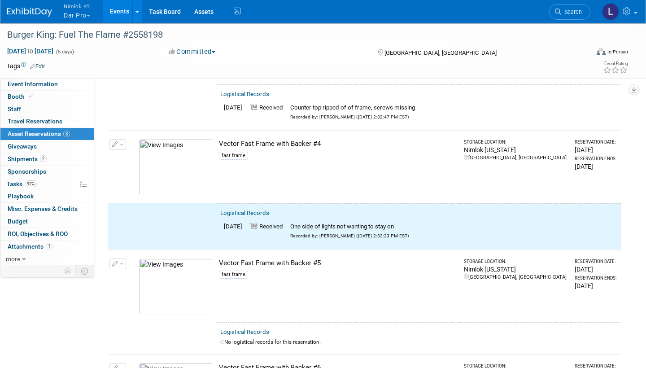
click at [122, 139] on button "button" at bounding box center [117, 144] width 17 height 11
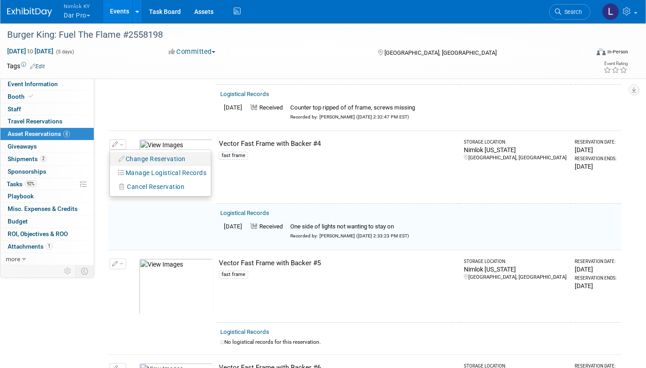
click at [152, 153] on button "Change Reservation" at bounding box center [152, 159] width 76 height 12
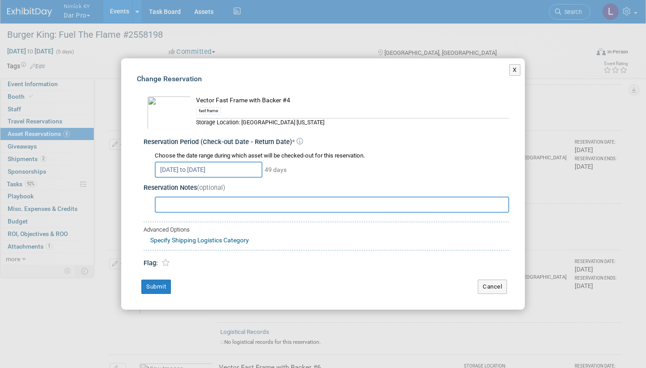
click at [252, 168] on input "[DATE] to [DATE]" at bounding box center [209, 169] width 108 height 16
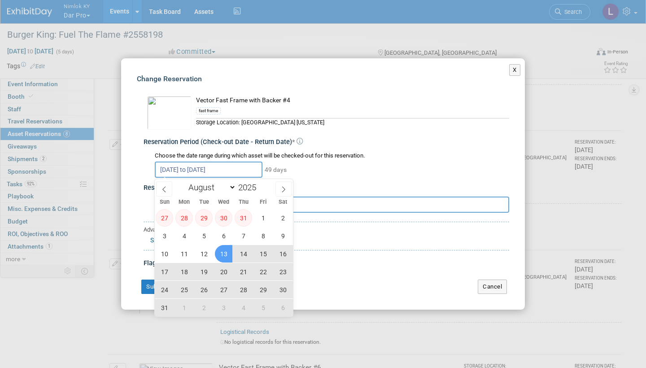
click at [226, 248] on span "13" at bounding box center [223, 253] width 17 height 17
type input "[DATE]"
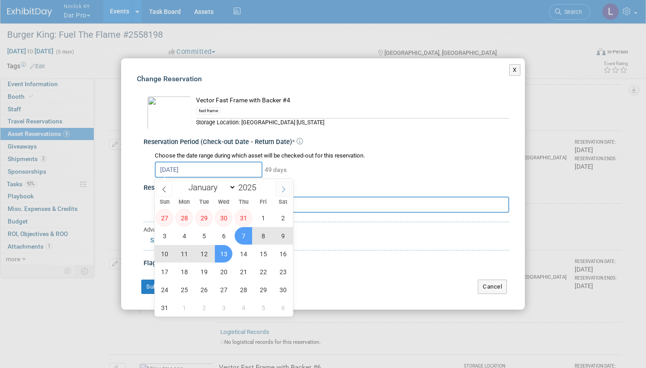
click at [283, 187] on icon at bounding box center [283, 189] width 6 height 6
select select "8"
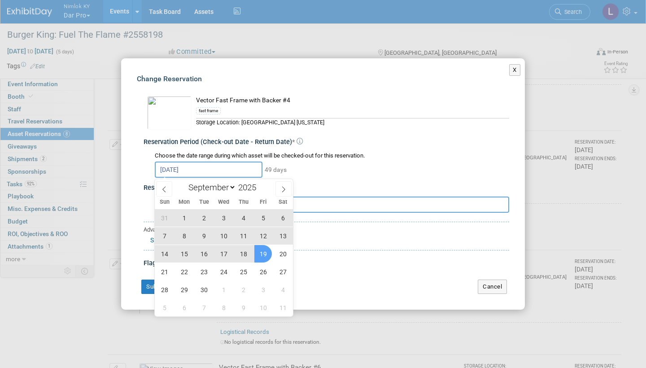
click at [265, 252] on span "19" at bounding box center [262, 253] width 17 height 17
type input "[DATE] to [DATE]"
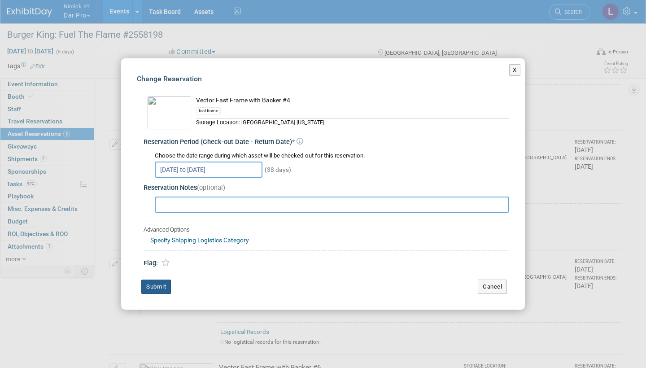
click at [165, 283] on button "Submit" at bounding box center [156, 286] width 30 height 14
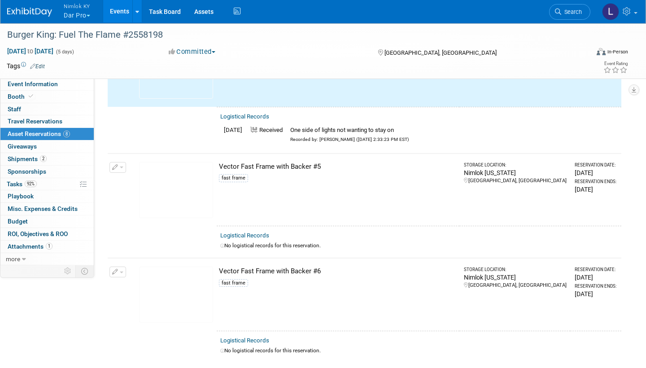
scroll to position [686, 0]
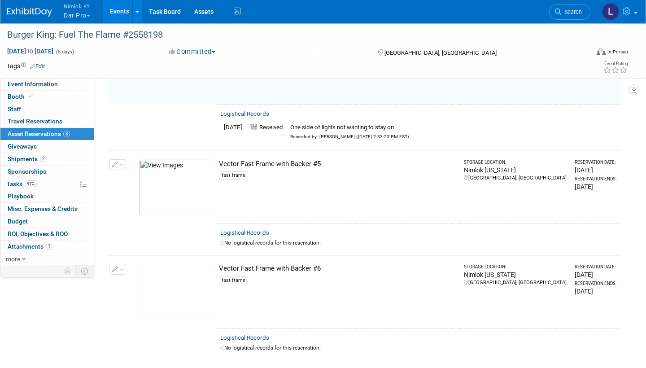
click at [256, 229] on link "Logistical Records" at bounding box center [244, 232] width 49 height 7
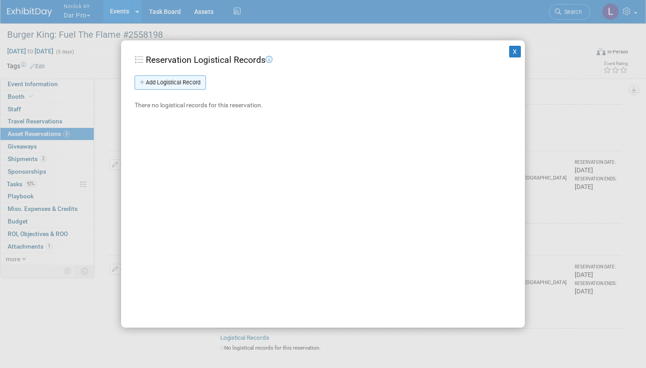
click at [191, 83] on link "Add Logistical Record" at bounding box center [170, 82] width 71 height 14
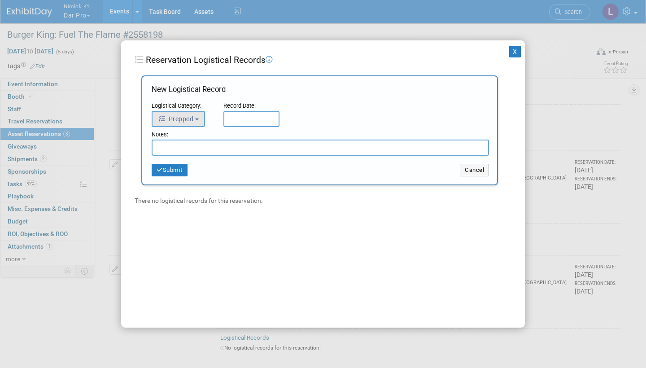
click at [204, 114] on button "Prepped" at bounding box center [178, 119] width 53 height 16
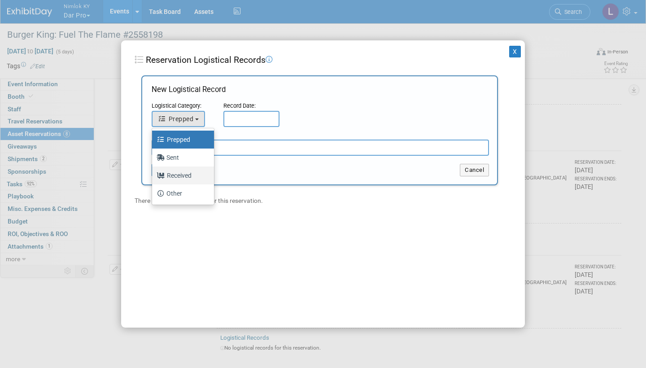
click at [190, 174] on label "Received" at bounding box center [181, 175] width 48 height 14
click at [153, 174] on input "Received" at bounding box center [151, 174] width 6 height 6
select select "3"
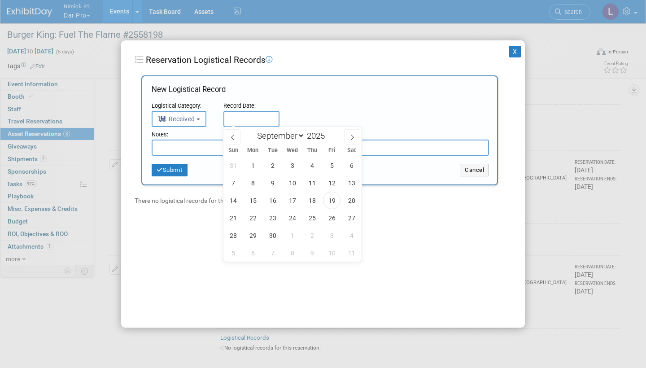
click at [252, 117] on input "text" at bounding box center [251, 119] width 56 height 16
click at [338, 198] on span "19" at bounding box center [331, 199] width 17 height 17
type input "[DATE]"
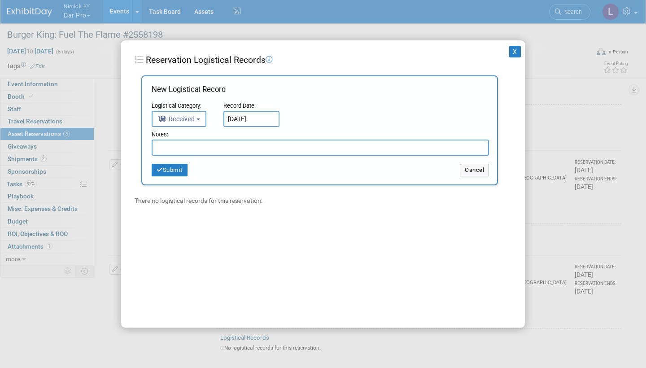
click at [210, 145] on input "text" at bounding box center [320, 147] width 337 height 16
paste input "Received in good condition"
type input "Received in good condition"
click at [181, 169] on button "Submit" at bounding box center [170, 170] width 36 height 13
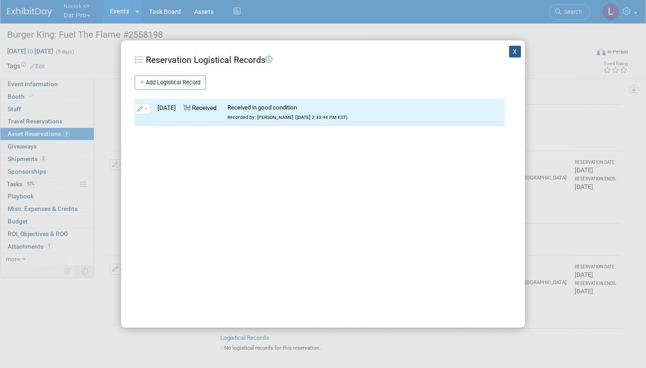
click at [515, 51] on button "X" at bounding box center [515, 52] width 12 height 12
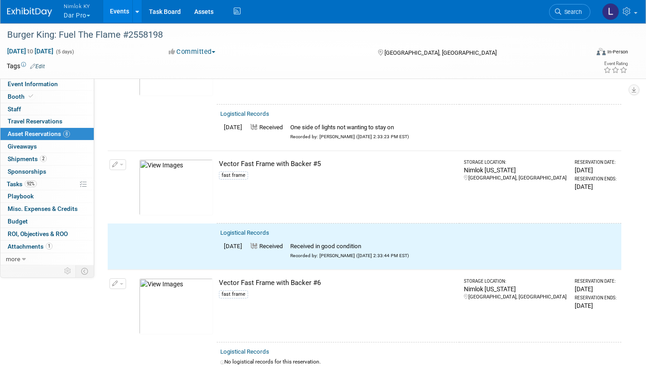
click at [123, 159] on button "button" at bounding box center [117, 164] width 17 height 11
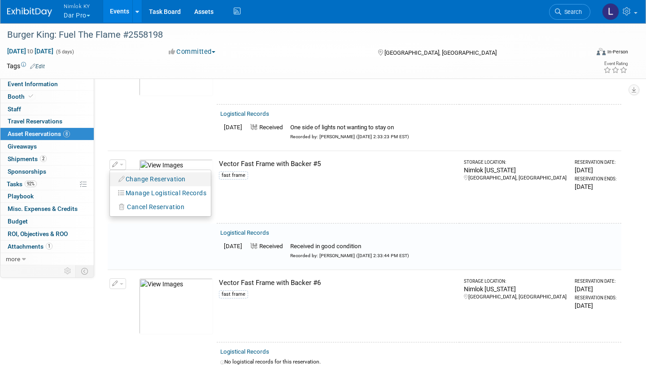
click at [149, 173] on button "Change Reservation" at bounding box center [152, 179] width 76 height 12
select select "7"
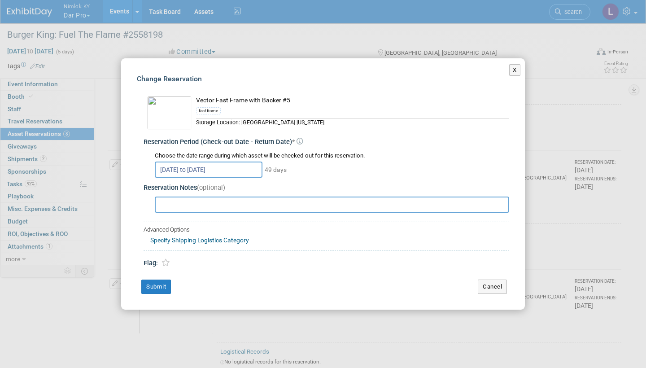
click at [255, 167] on input "[DATE] to [DATE]" at bounding box center [209, 169] width 108 height 16
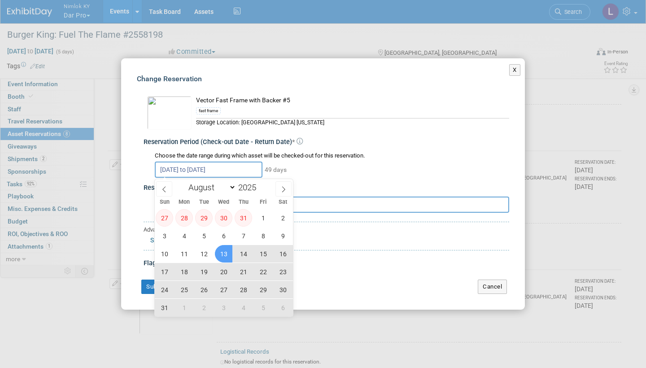
click at [225, 250] on span "13" at bounding box center [223, 253] width 17 height 17
type input "[DATE]"
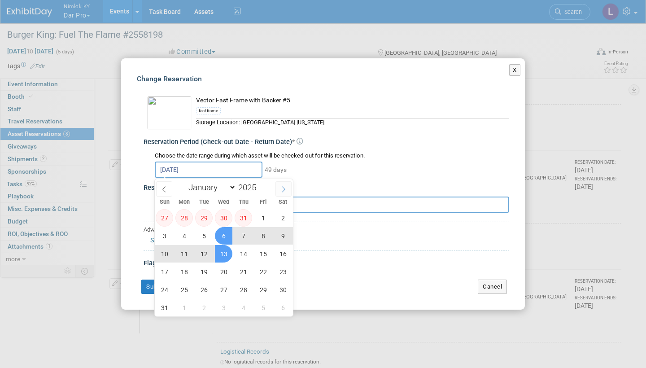
click at [284, 184] on span at bounding box center [283, 188] width 16 height 15
select select "8"
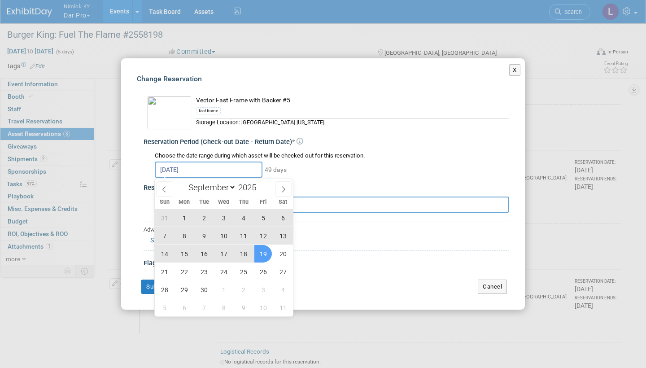
click at [267, 251] on span "19" at bounding box center [262, 253] width 17 height 17
type input "[DATE] to [DATE]"
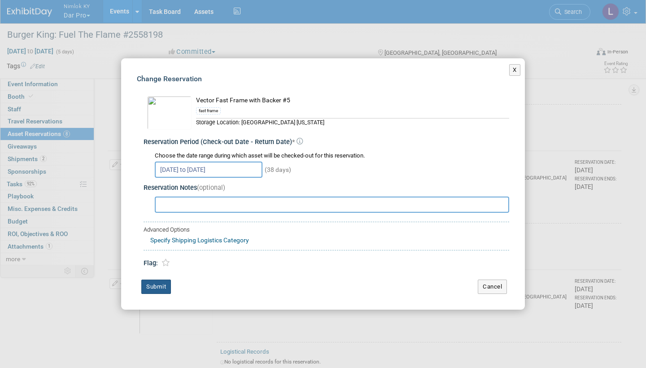
click at [165, 280] on button "Submit" at bounding box center [156, 286] width 30 height 14
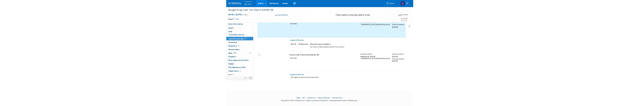
scroll to position [778, 0]
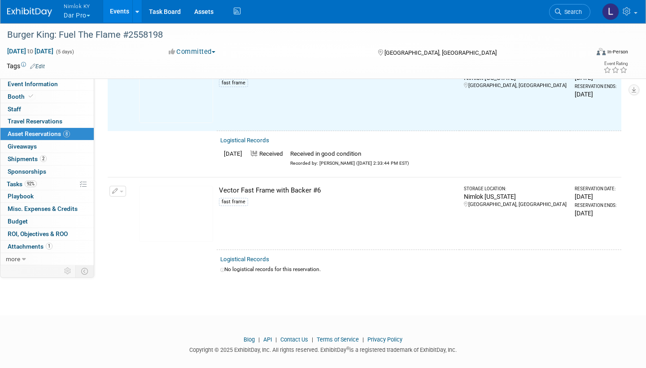
click at [253, 256] on link "Logistical Records" at bounding box center [244, 259] width 49 height 7
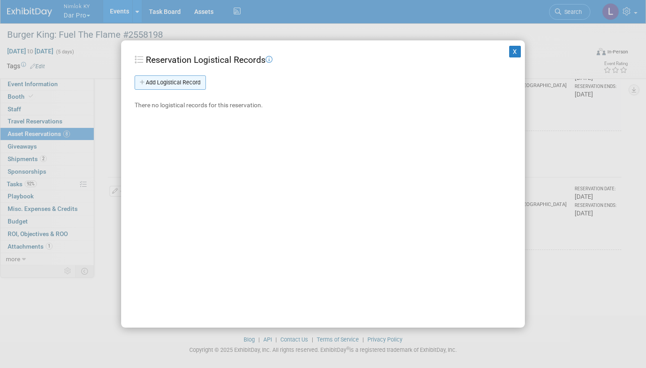
click at [189, 83] on link "Add Logistical Record" at bounding box center [170, 82] width 71 height 14
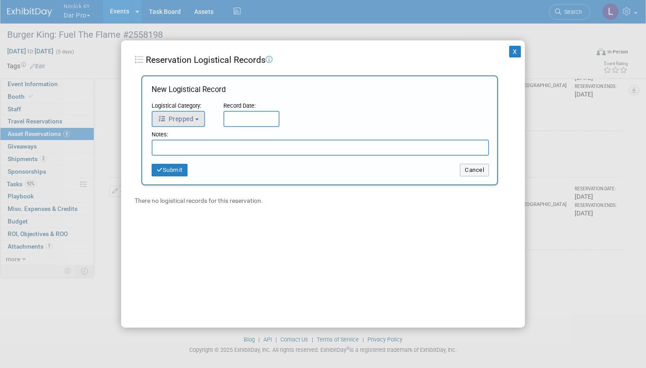
click at [195, 114] on button "Prepped" at bounding box center [178, 119] width 53 height 16
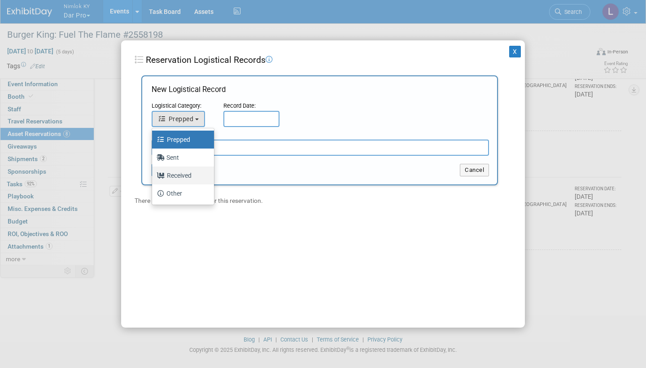
click at [185, 174] on label "Received" at bounding box center [181, 175] width 48 height 14
click at [153, 174] on input "Received" at bounding box center [151, 174] width 6 height 6
select select "3"
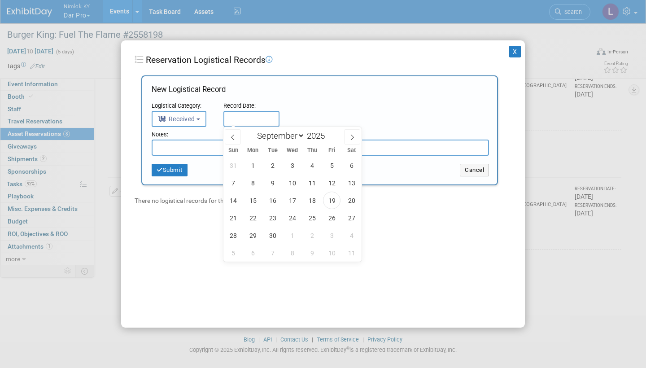
click at [248, 115] on input "text" at bounding box center [251, 119] width 56 height 16
click at [332, 199] on span "19" at bounding box center [331, 199] width 17 height 17
type input "[DATE]"
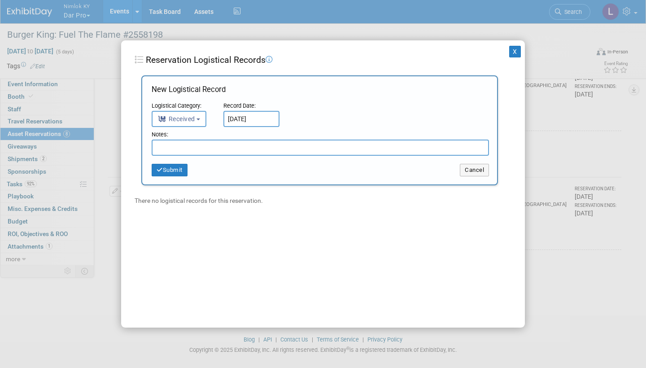
click at [211, 145] on input "text" at bounding box center [320, 147] width 337 height 16
paste input "Received in good condition"
type input "Received in good condition"
click at [179, 165] on button "Submit" at bounding box center [170, 170] width 36 height 13
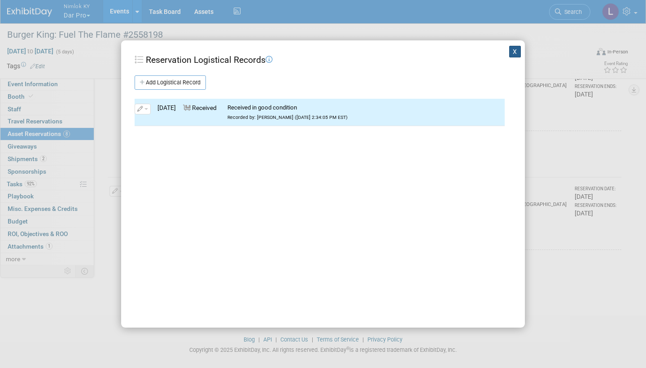
click at [515, 50] on button "X" at bounding box center [515, 52] width 12 height 12
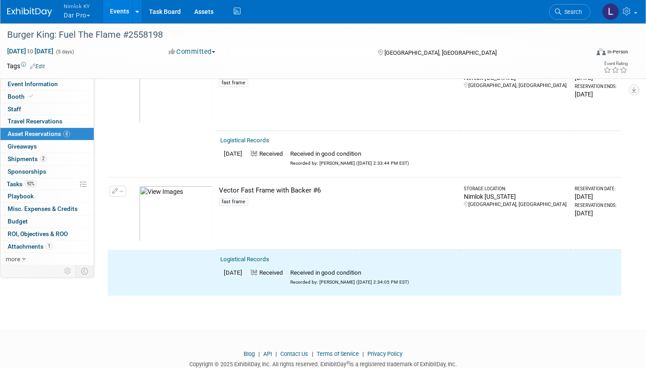
click at [120, 191] on span "button" at bounding box center [122, 192] width 4 height 2
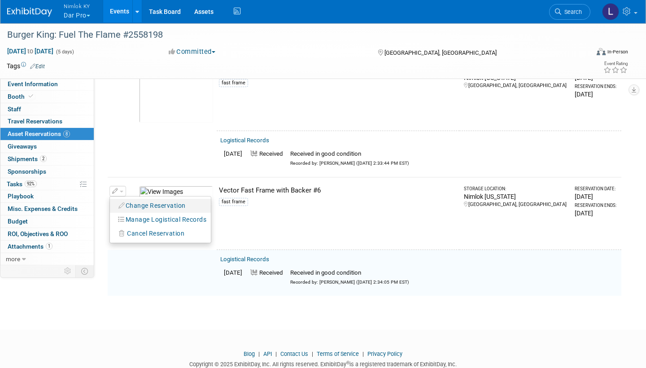
click at [151, 200] on button "Change Reservation" at bounding box center [152, 206] width 76 height 12
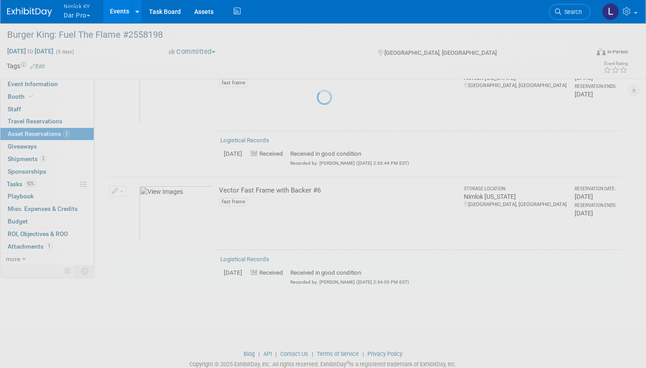
select select "7"
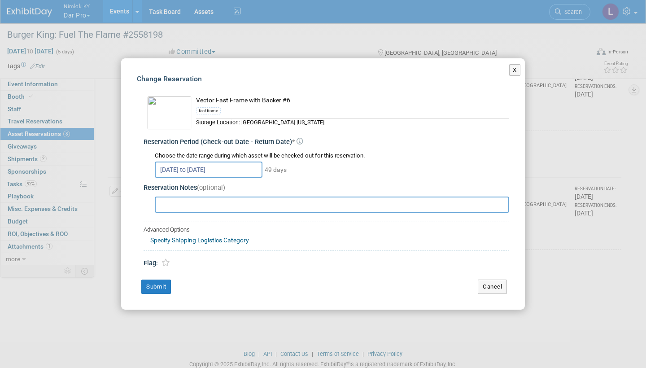
click at [253, 166] on input "[DATE] to [DATE]" at bounding box center [209, 169] width 108 height 16
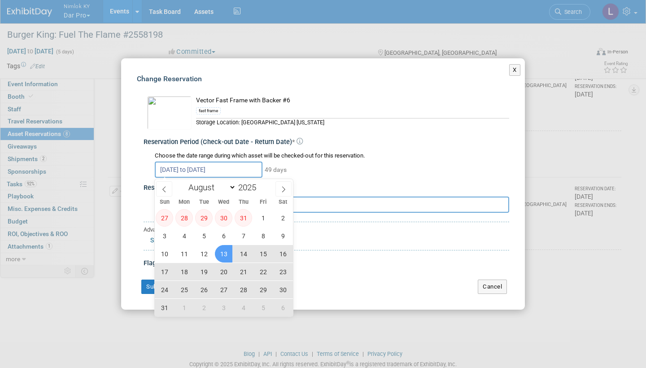
click at [224, 250] on span "13" at bounding box center [223, 253] width 17 height 17
type input "[DATE]"
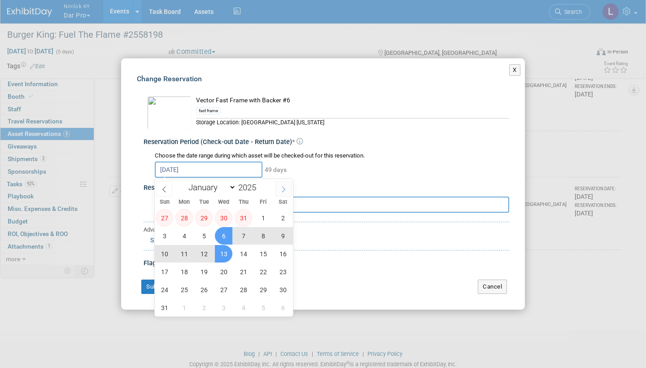
click at [285, 185] on span at bounding box center [283, 188] width 16 height 15
select select "8"
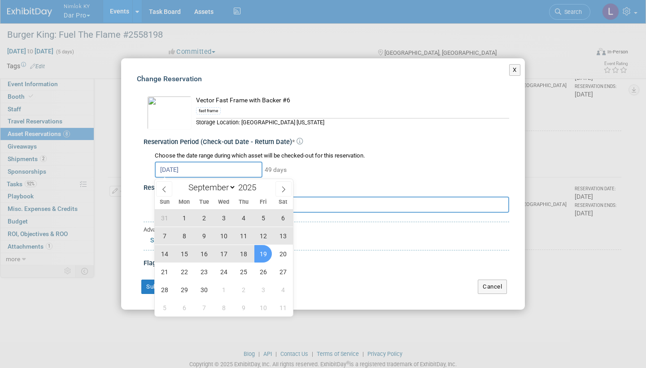
click at [265, 253] on span "19" at bounding box center [262, 253] width 17 height 17
type input "[DATE] to [DATE]"
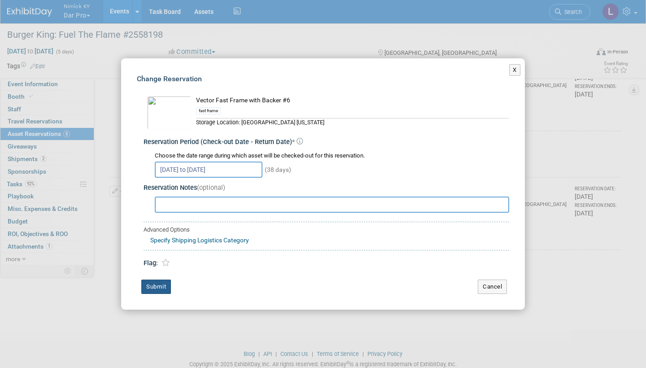
click at [161, 285] on button "Submit" at bounding box center [156, 286] width 30 height 14
